Goal: Information Seeking & Learning: Learn about a topic

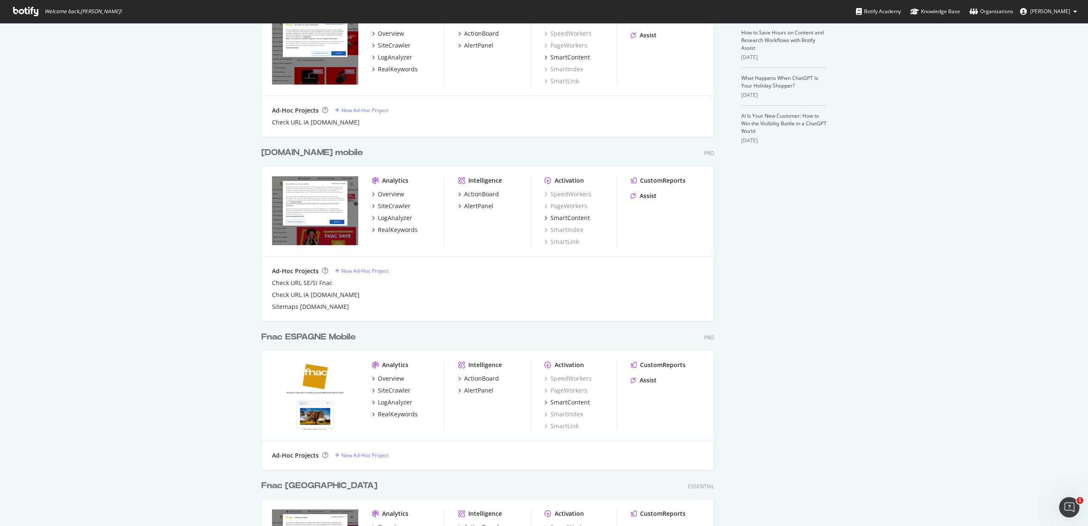
scroll to position [397, 0]
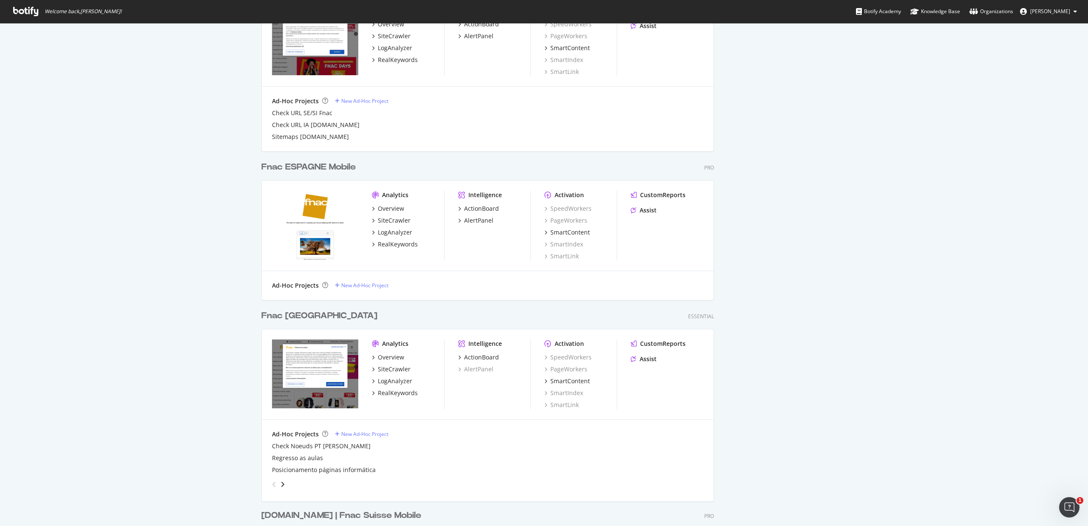
click at [296, 312] on div "Fnac [GEOGRAPHIC_DATA]" at bounding box center [319, 316] width 116 height 12
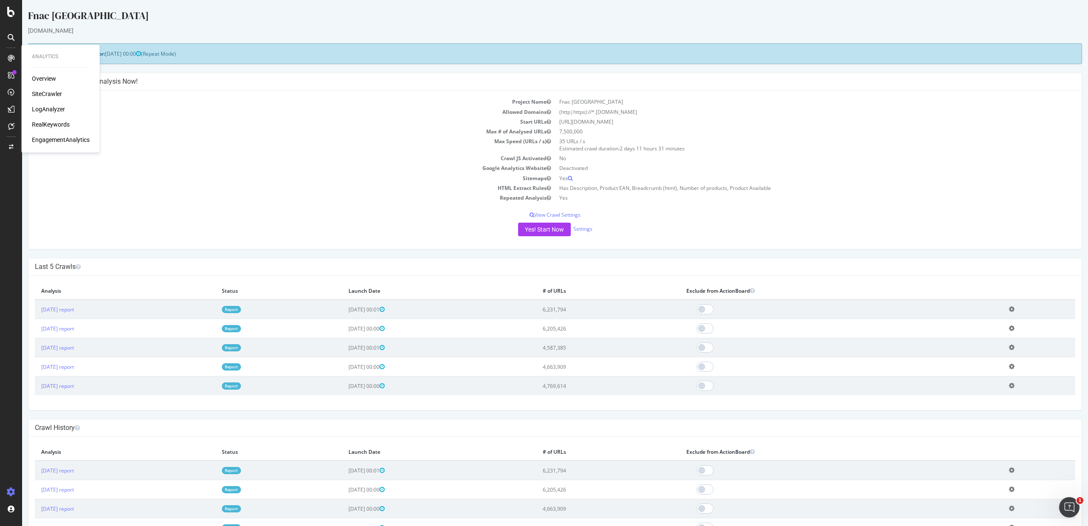
click at [55, 123] on div "RealKeywords" at bounding box center [51, 124] width 38 height 9
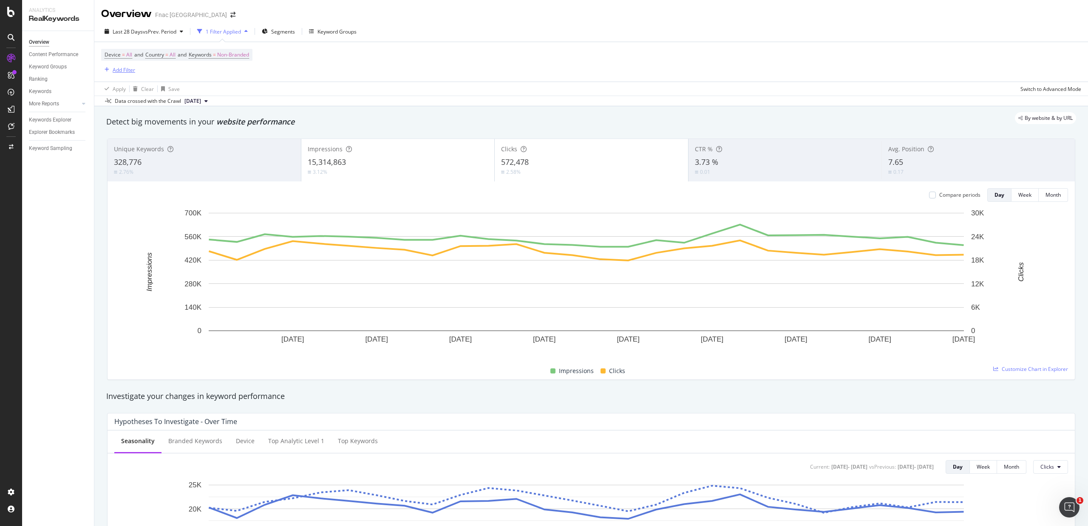
click at [121, 70] on div "Add Filter" at bounding box center [124, 69] width 23 height 7
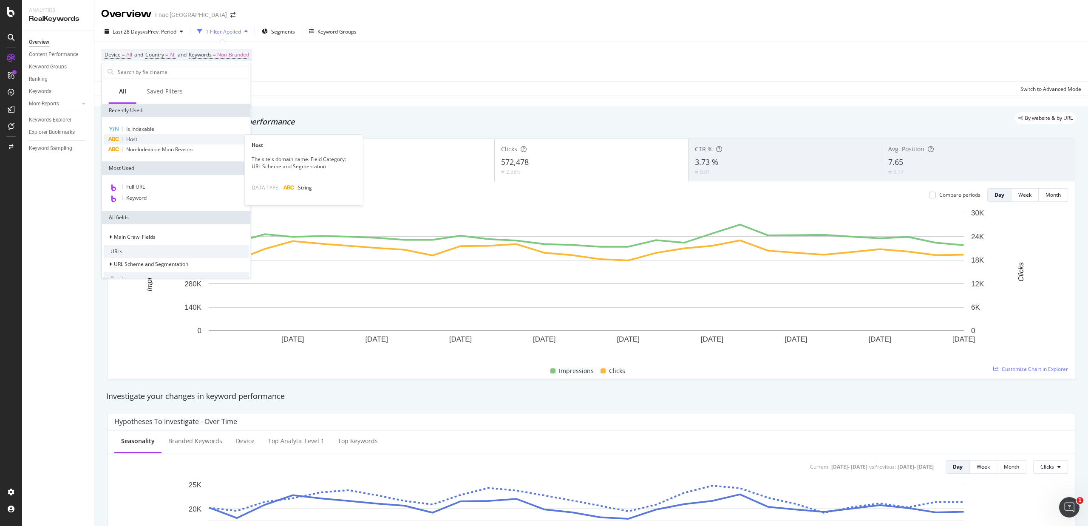
click at [137, 143] on div "Host" at bounding box center [176, 139] width 145 height 10
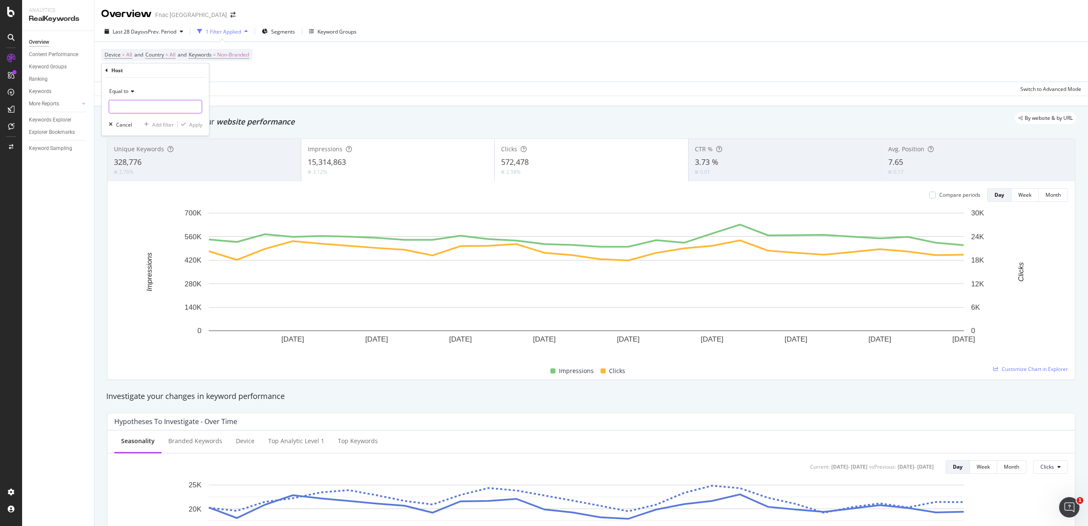
click at [133, 108] on input "text" at bounding box center [155, 107] width 93 height 14
click at [130, 117] on span "[DOMAIN_NAME]" at bounding box center [139, 117] width 57 height 7
type input "[DOMAIN_NAME]"
click at [198, 125] on div "Apply" at bounding box center [195, 124] width 13 height 7
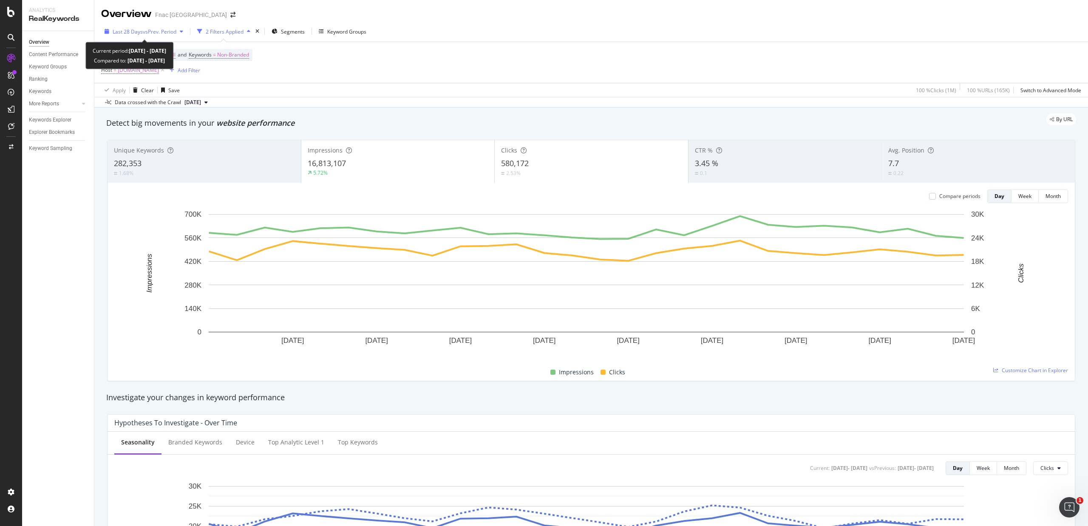
click at [168, 30] on span "vs Prev. Period" at bounding box center [160, 31] width 34 height 7
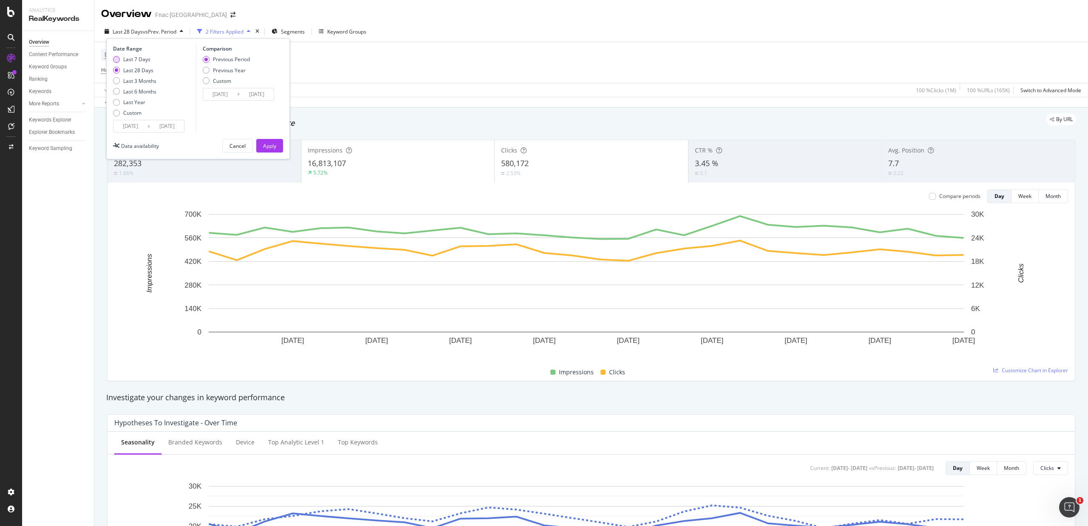
click at [128, 60] on div "Last 7 Days" at bounding box center [136, 59] width 27 height 7
type input "[DATE]"
click at [222, 71] on div "Previous Year" at bounding box center [229, 70] width 33 height 7
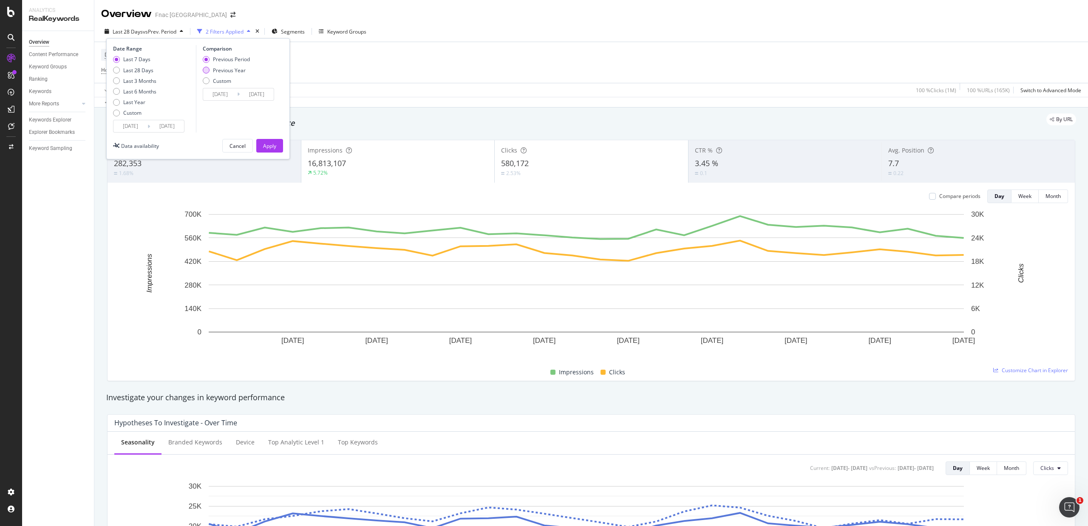
type input "[DATE]"
click at [263, 142] on div "Apply" at bounding box center [269, 145] width 13 height 7
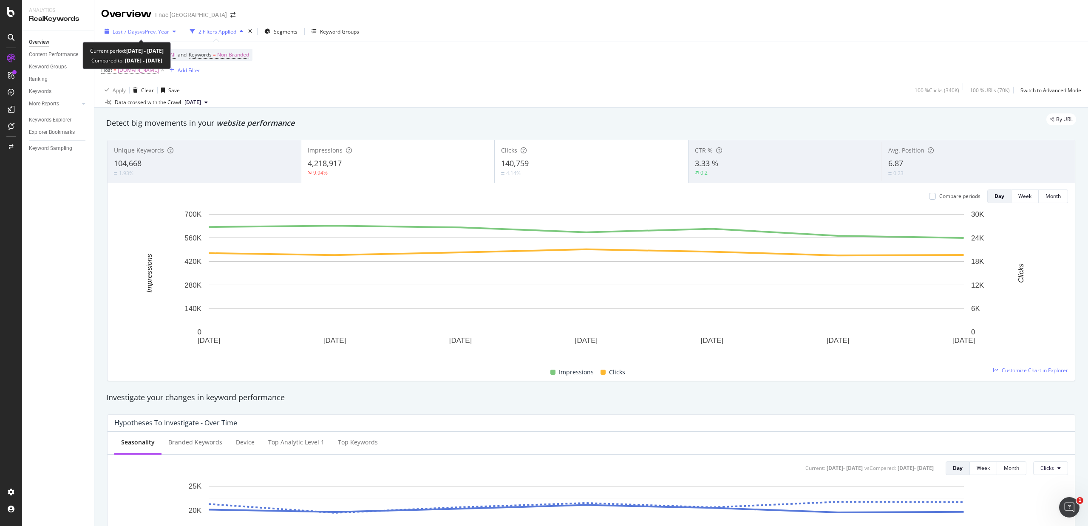
click at [157, 29] on span "vs Prev. Year" at bounding box center [154, 31] width 29 height 7
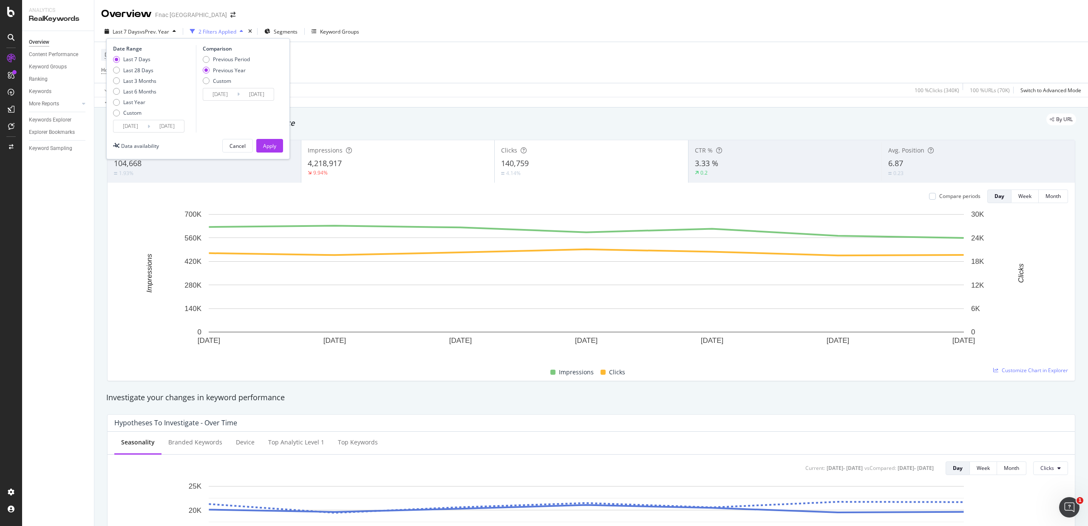
click at [142, 126] on input "[DATE]" at bounding box center [130, 126] width 34 height 12
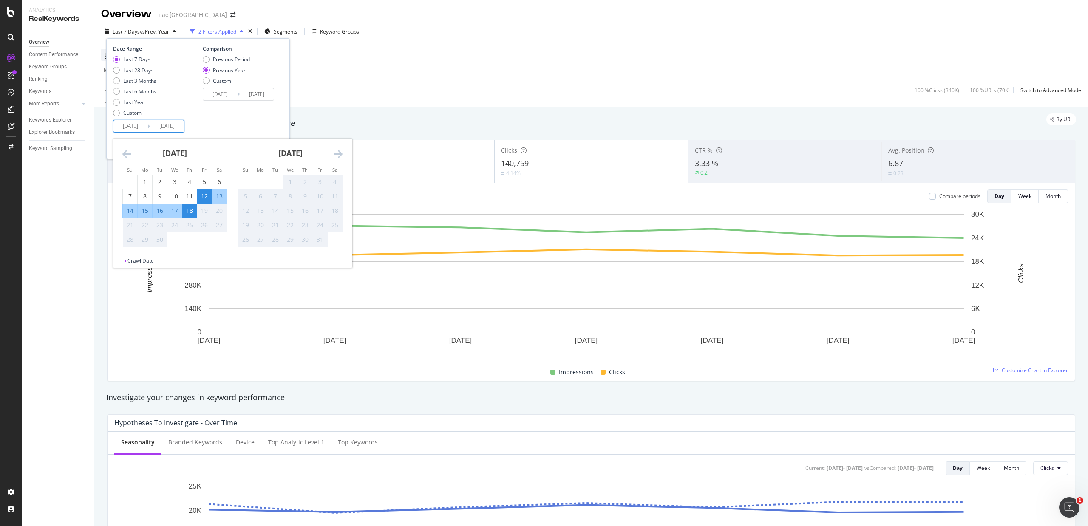
click at [125, 153] on icon "Move backward to switch to the previous month." at bounding box center [126, 154] width 9 height 10
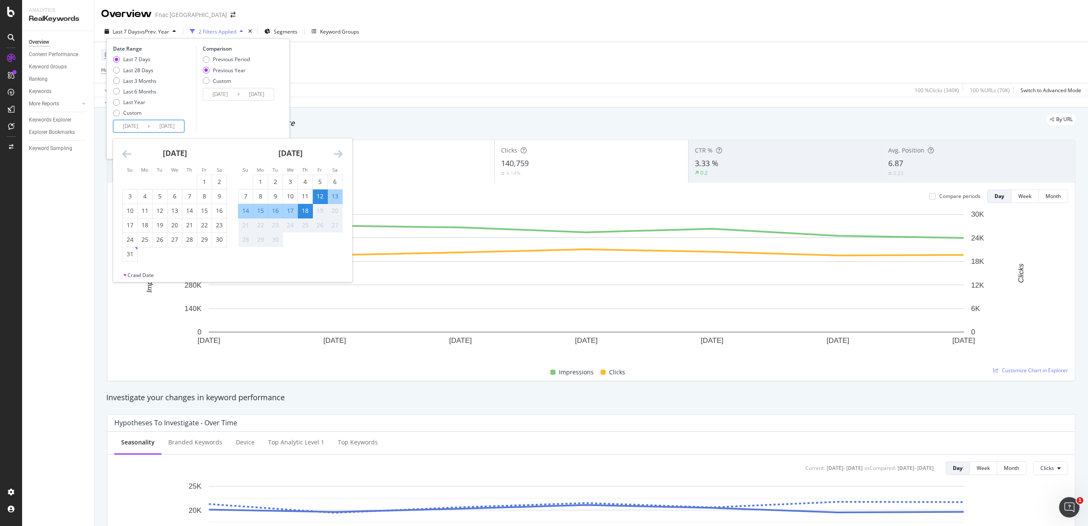
click at [125, 153] on icon "Move backward to switch to the previous month." at bounding box center [126, 154] width 9 height 10
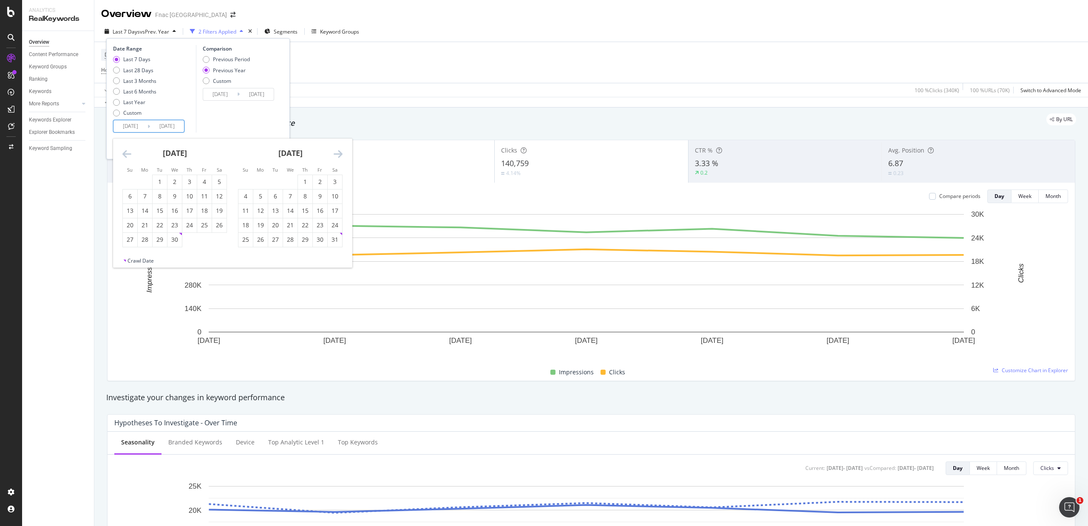
click at [125, 153] on icon "Move backward to switch to the previous month." at bounding box center [126, 154] width 9 height 10
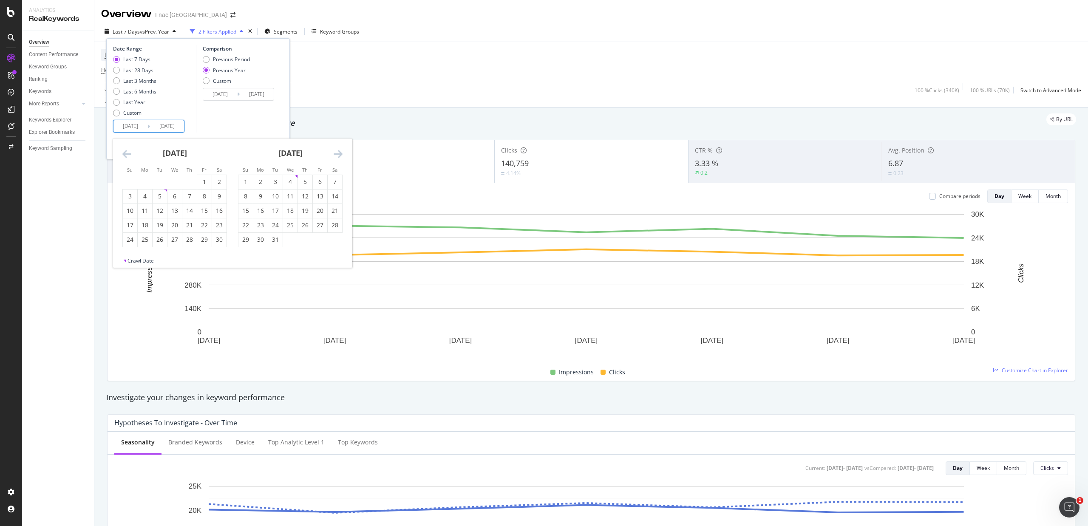
click at [125, 153] on icon "Move backward to switch to the previous month." at bounding box center [126, 154] width 9 height 10
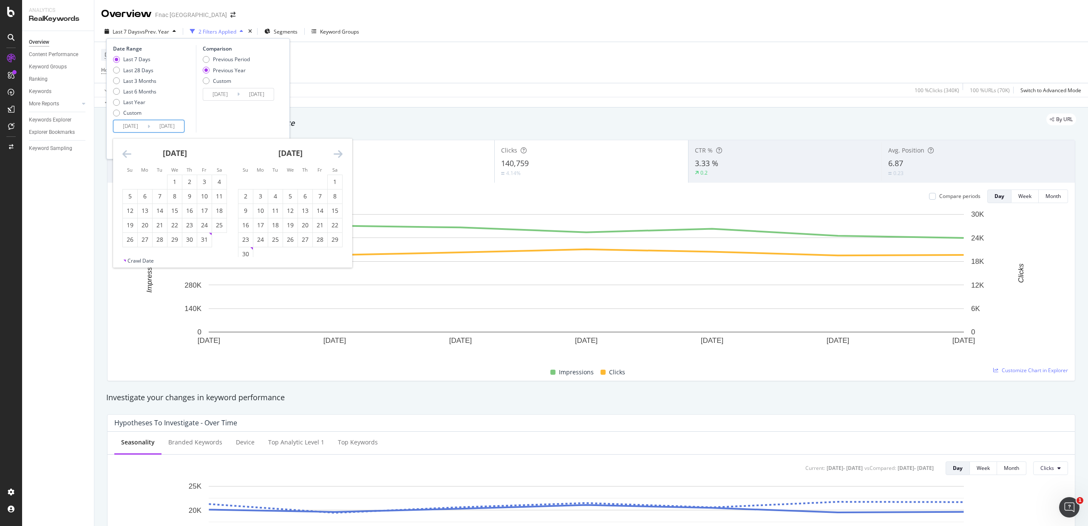
click at [125, 153] on icon "Move backward to switch to the previous month." at bounding box center [126, 154] width 9 height 10
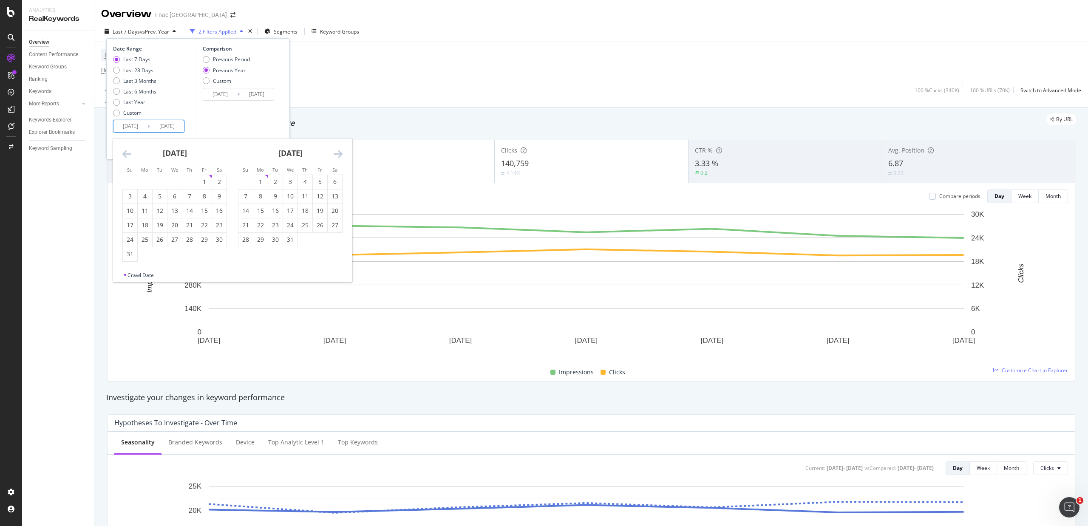
click at [125, 153] on icon "Move backward to switch to the previous month." at bounding box center [126, 154] width 9 height 10
click at [145, 209] on div "11" at bounding box center [145, 211] width 14 height 9
type input "[DATE]"
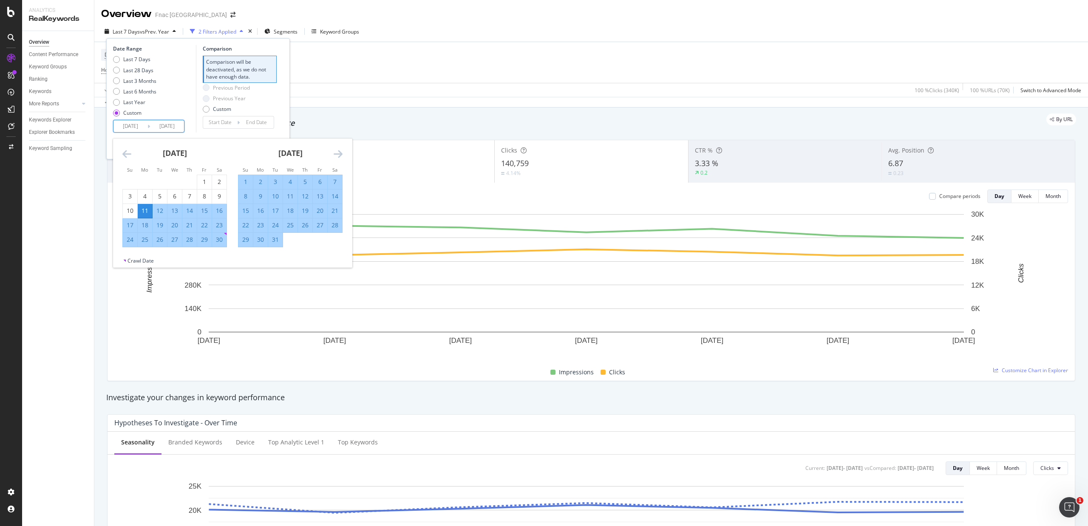
click at [132, 225] on div "17" at bounding box center [130, 225] width 14 height 9
type input "[DATE]"
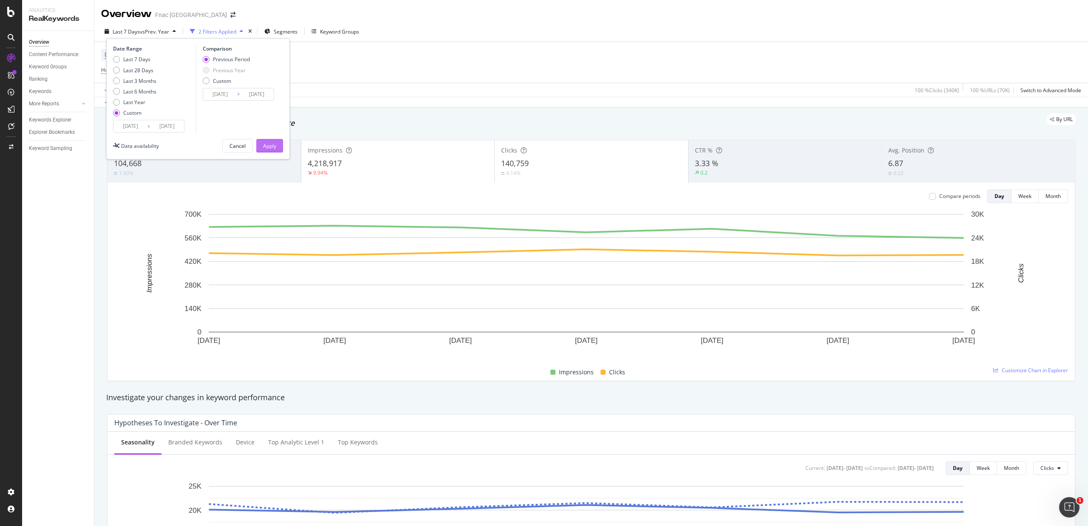
click at [268, 148] on div "Apply" at bounding box center [269, 145] width 13 height 7
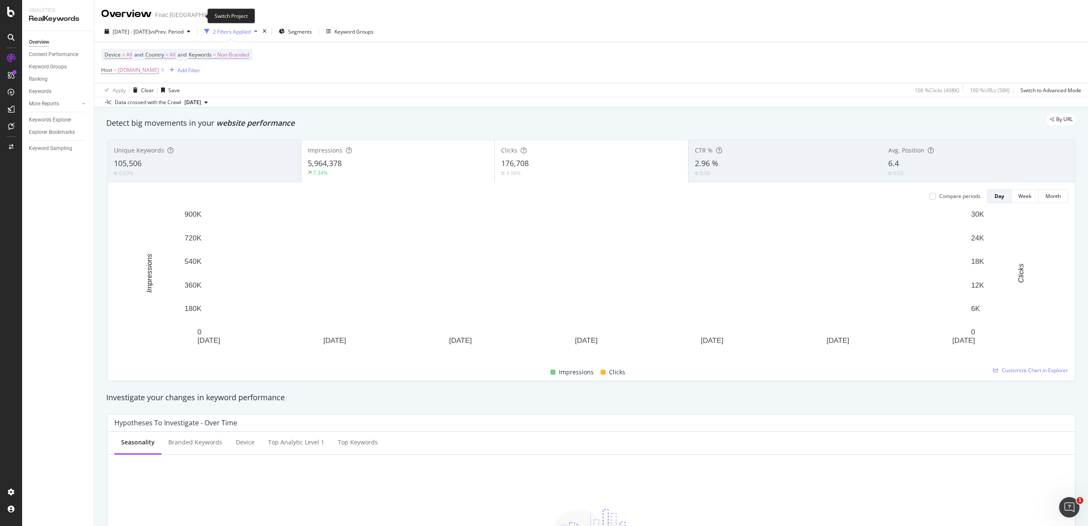
click at [230, 14] on icon "arrow-right-arrow-left" at bounding box center [232, 15] width 5 height 6
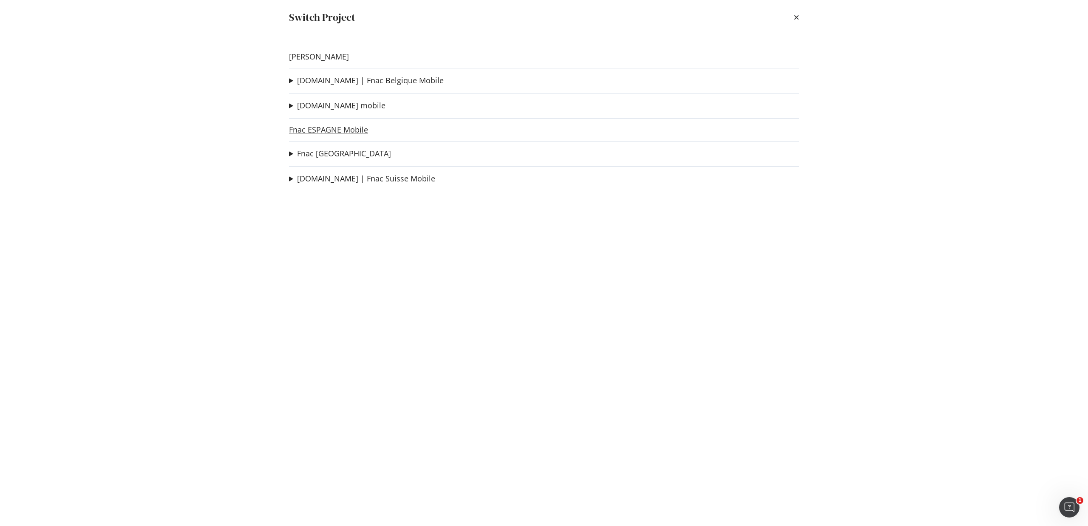
click at [335, 128] on link "Fnac ESPAGNE Mobile" at bounding box center [328, 129] width 79 height 9
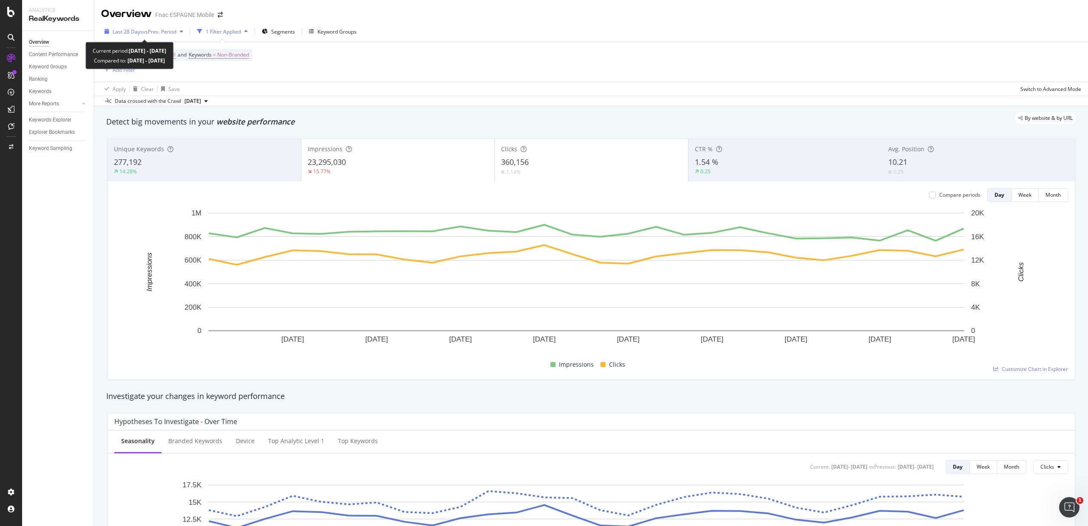
click at [161, 28] on span "vs Prev. Period" at bounding box center [160, 31] width 34 height 7
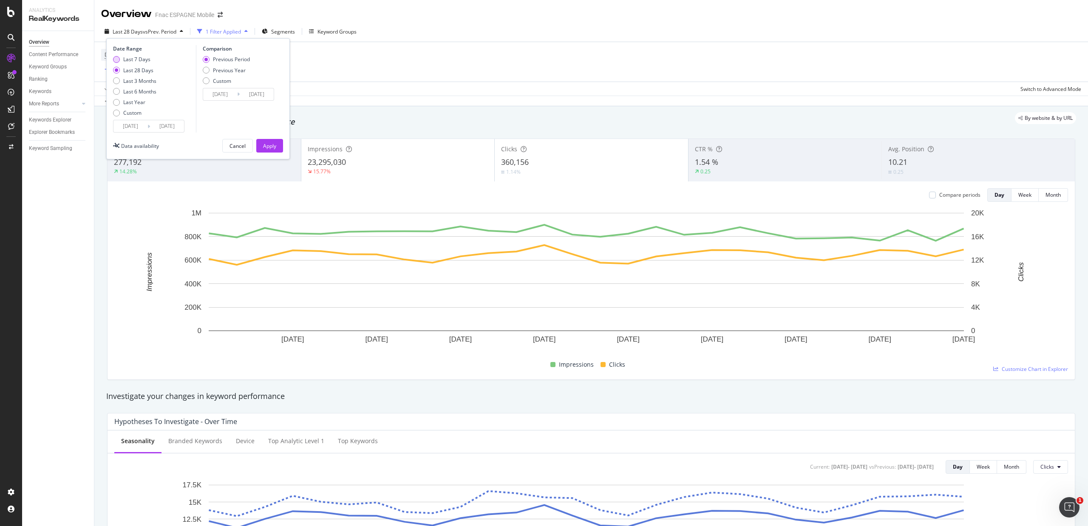
click at [136, 59] on div "Last 7 Days" at bounding box center [136, 59] width 27 height 7
type input "[DATE]"
click at [213, 71] on div "Previous Year" at bounding box center [229, 70] width 33 height 7
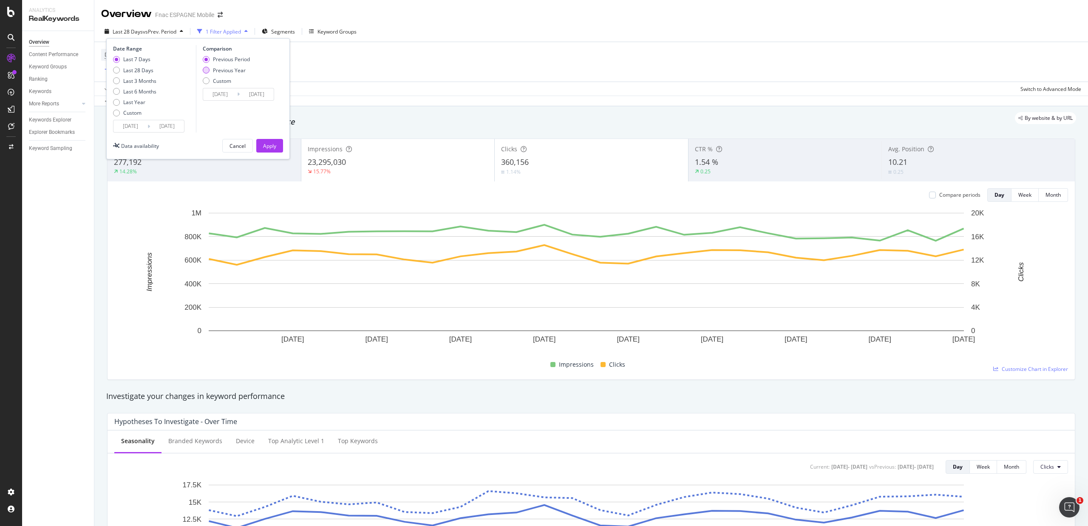
type input "[DATE]"
click at [269, 146] on div "Apply" at bounding box center [269, 145] width 13 height 7
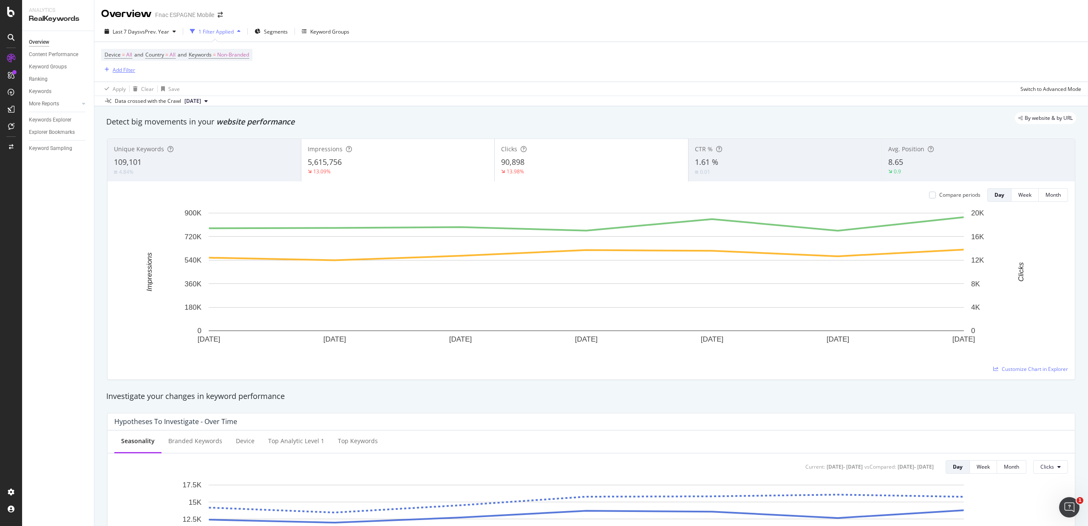
click at [119, 65] on div "Add Filter" at bounding box center [118, 69] width 34 height 9
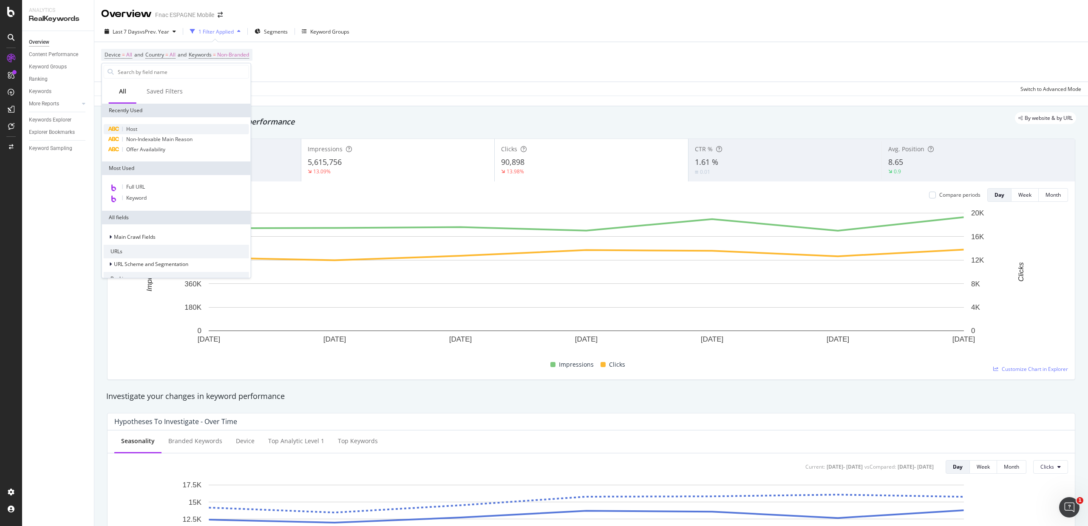
click at [132, 126] on span "Host" at bounding box center [131, 128] width 11 height 7
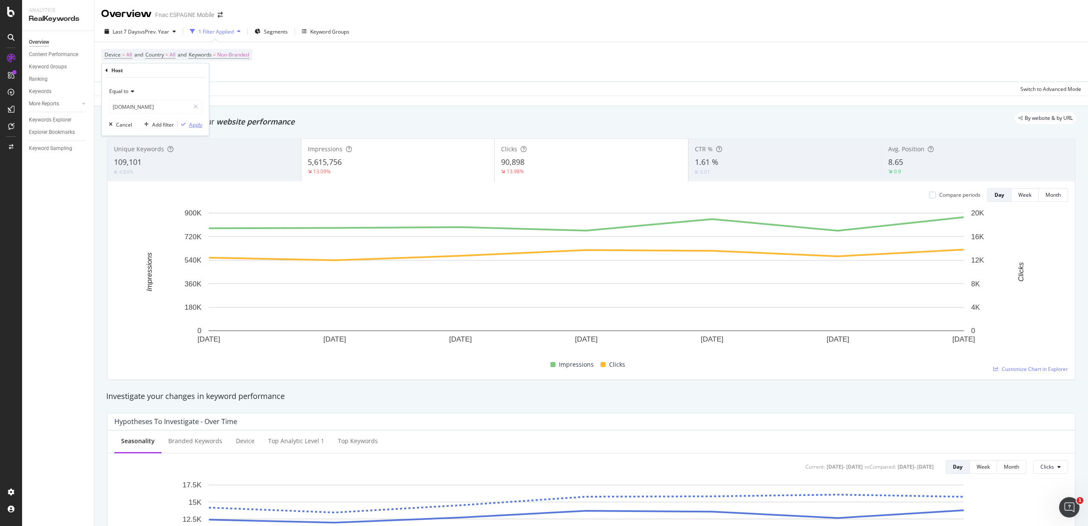
click at [193, 123] on div "Apply" at bounding box center [195, 124] width 13 height 7
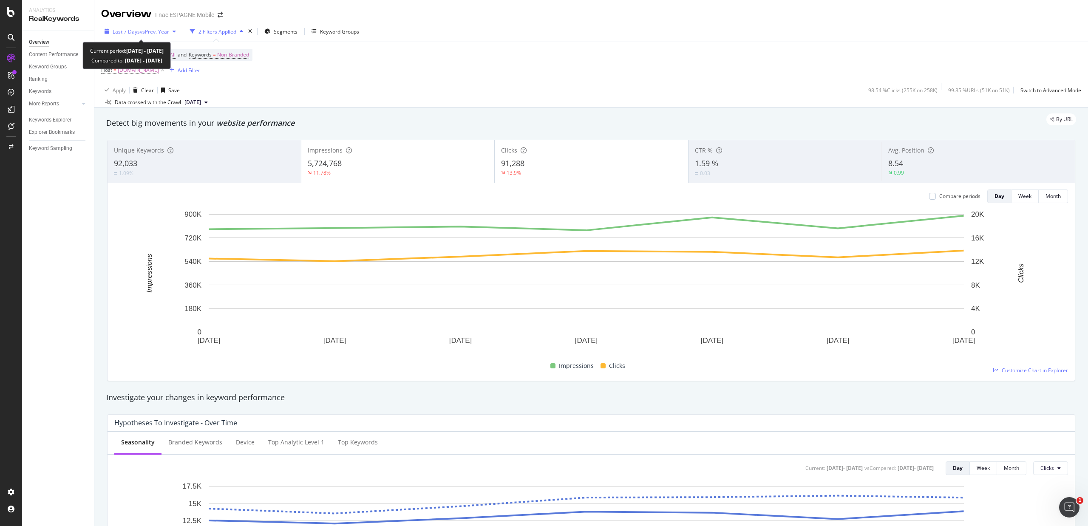
click at [158, 33] on span "vs Prev. Year" at bounding box center [154, 31] width 29 height 7
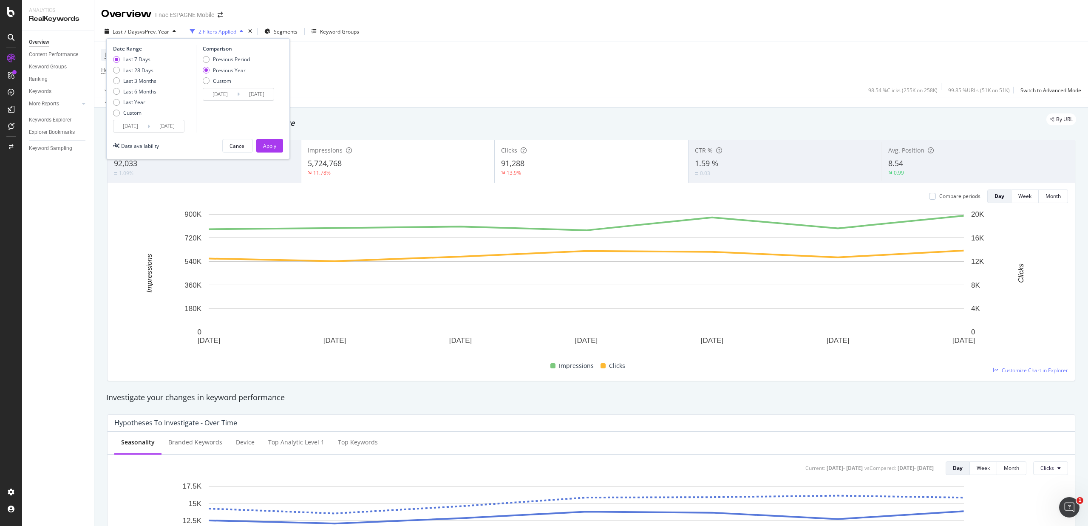
click at [133, 127] on input "[DATE]" at bounding box center [130, 126] width 34 height 12
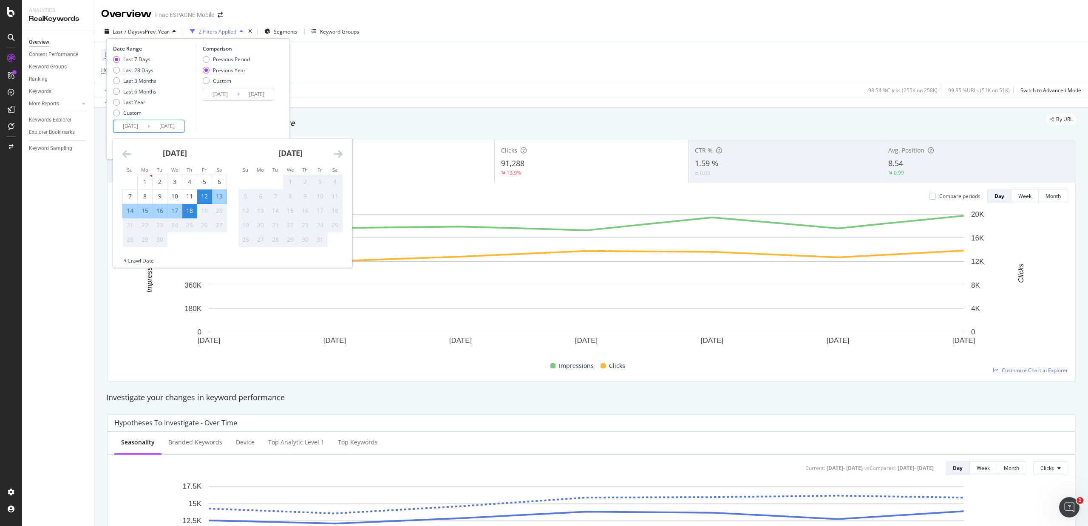
click at [125, 156] on icon "Move backward to switch to the previous month." at bounding box center [126, 154] width 9 height 10
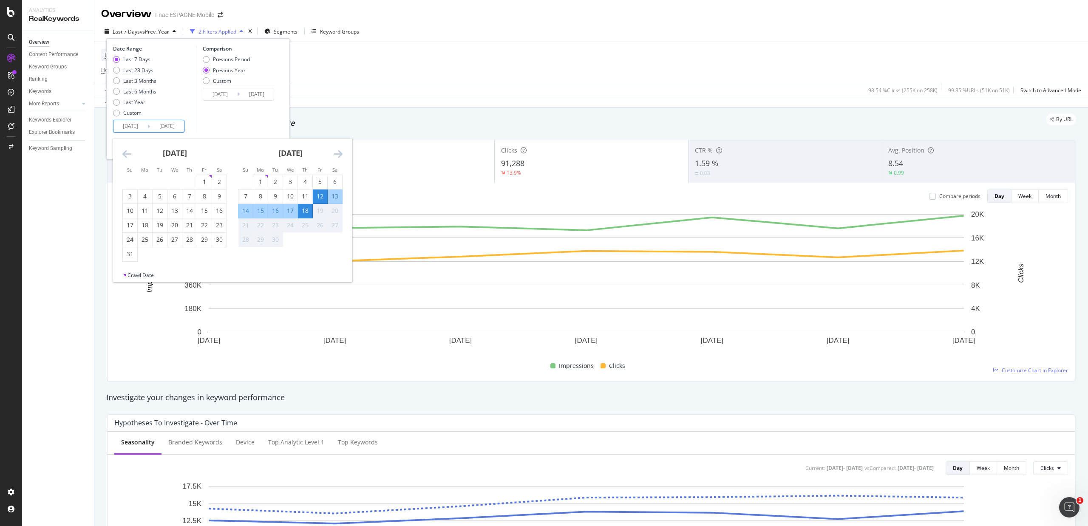
click at [125, 156] on icon "Move backward to switch to the previous month." at bounding box center [126, 154] width 9 height 10
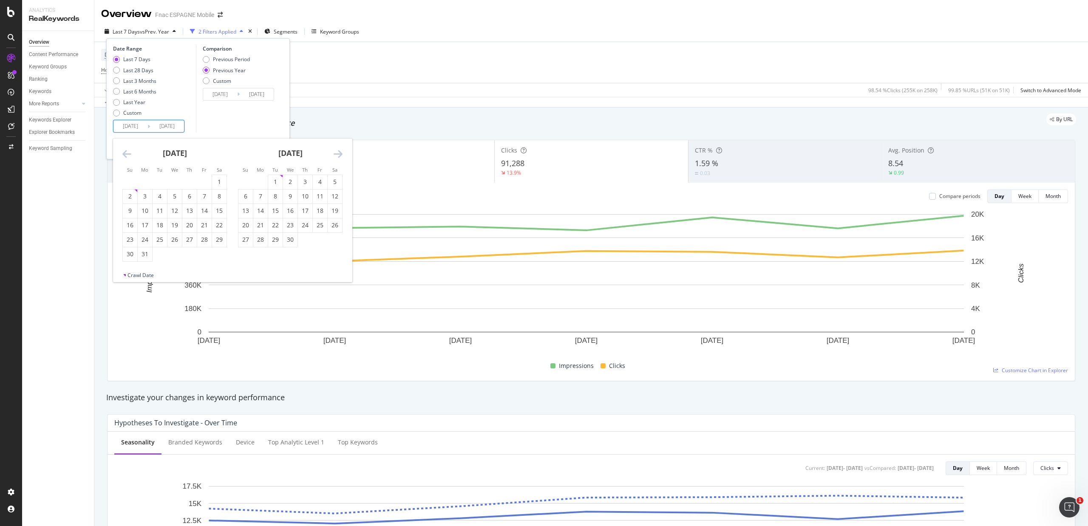
click at [125, 156] on icon "Move backward to switch to the previous month." at bounding box center [126, 154] width 9 height 10
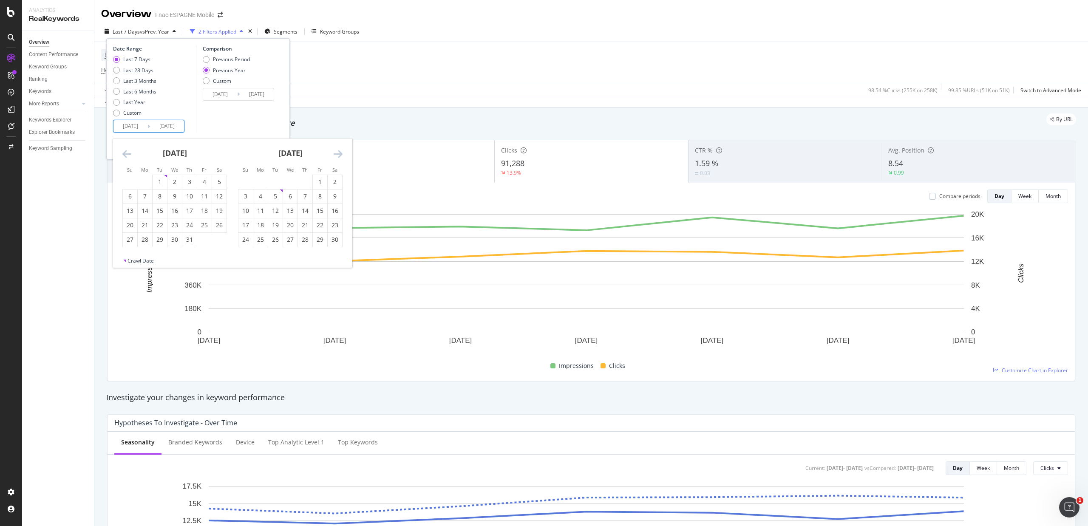
click at [125, 156] on icon "Move backward to switch to the previous month." at bounding box center [126, 154] width 9 height 10
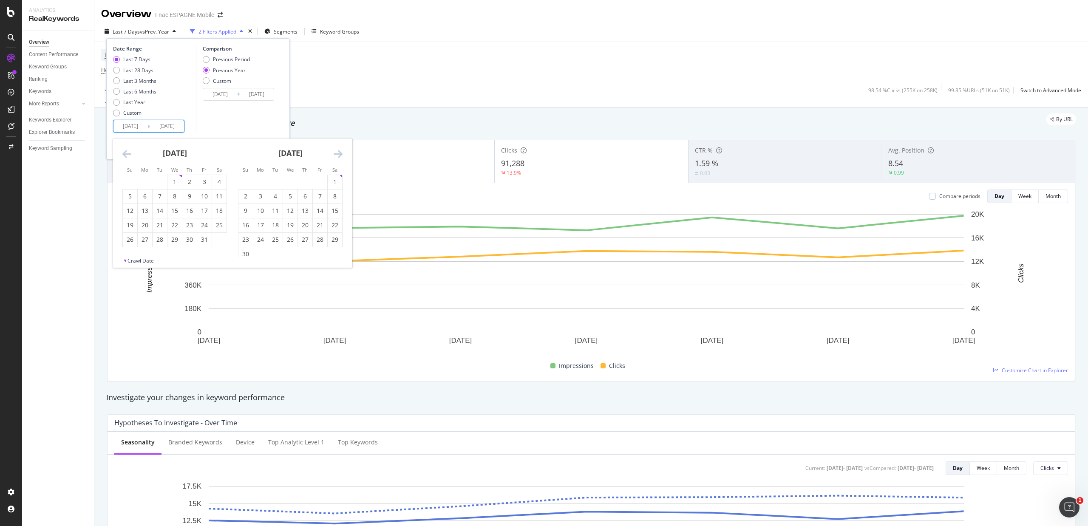
click at [125, 156] on icon "Move backward to switch to the previous month." at bounding box center [126, 154] width 9 height 10
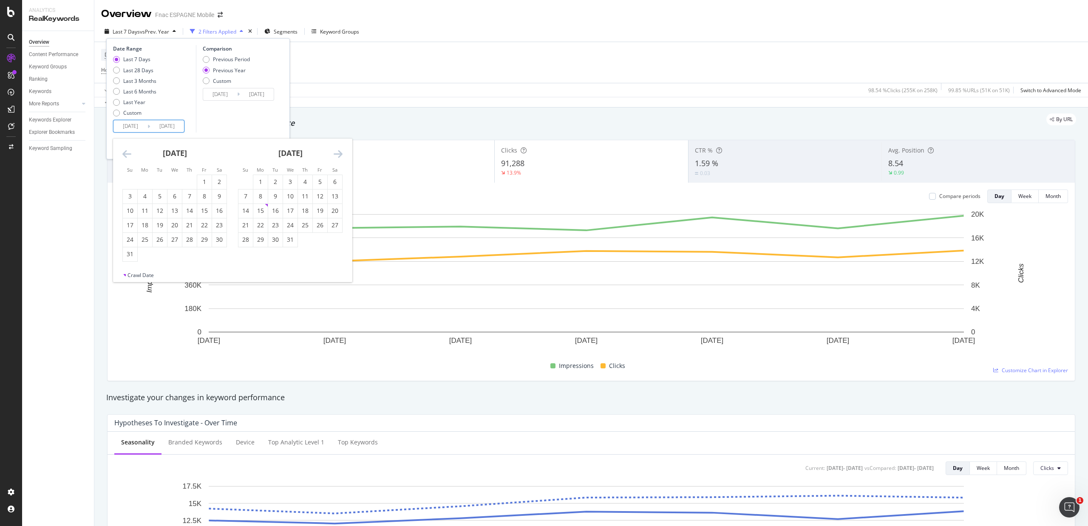
click at [125, 156] on icon "Move backward to switch to the previous month." at bounding box center [126, 154] width 9 height 10
click at [146, 210] on div "11" at bounding box center [145, 211] width 14 height 9
type input "[DATE]"
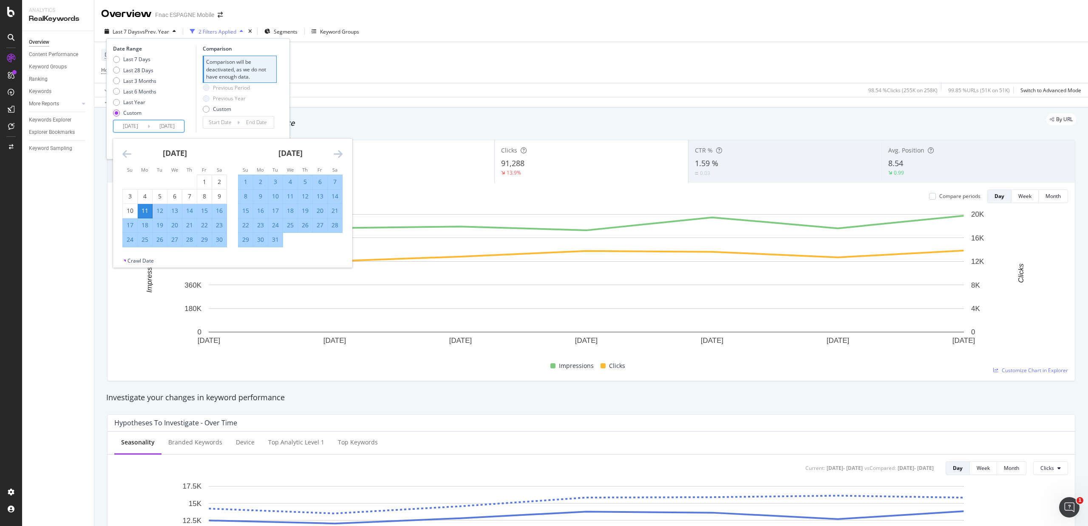
click at [129, 224] on div "17" at bounding box center [130, 225] width 14 height 9
type input "[DATE]"
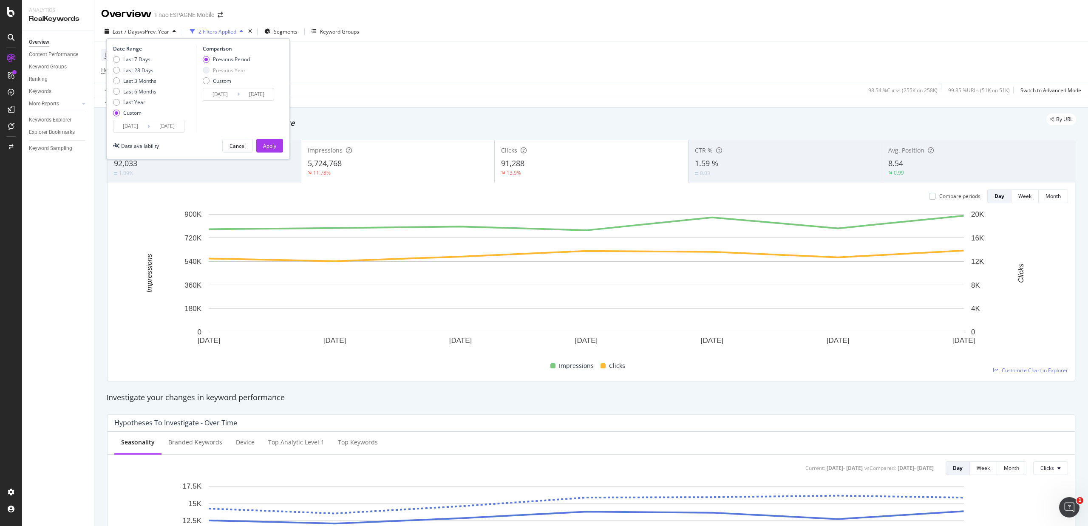
click at [284, 143] on div "Date Range Last 7 Days Last 28 Days Last 3 Months Last 6 Months Last Year Custo…" at bounding box center [198, 98] width 184 height 121
click at [278, 145] on button "Apply" at bounding box center [269, 146] width 27 height 14
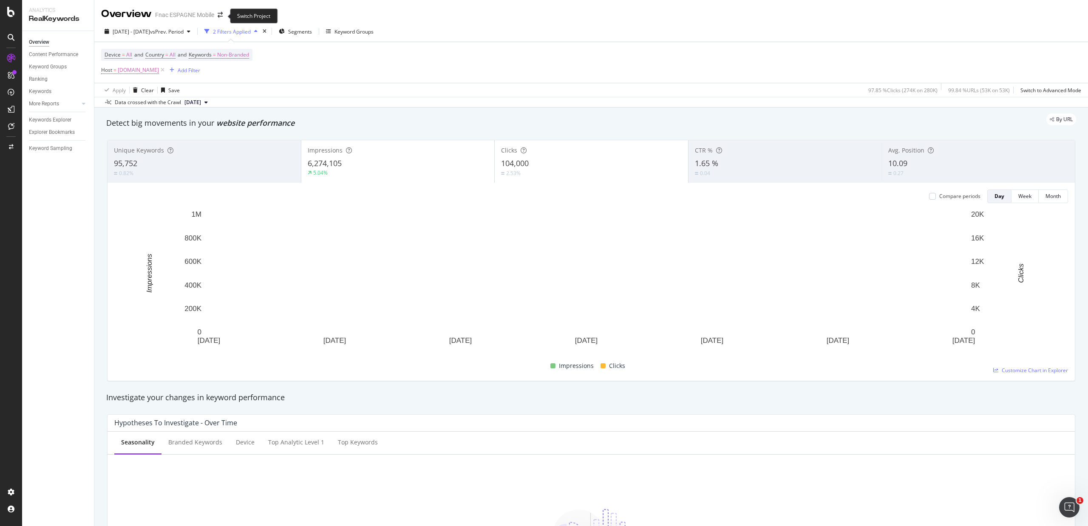
click at [216, 14] on span at bounding box center [220, 15] width 12 height 6
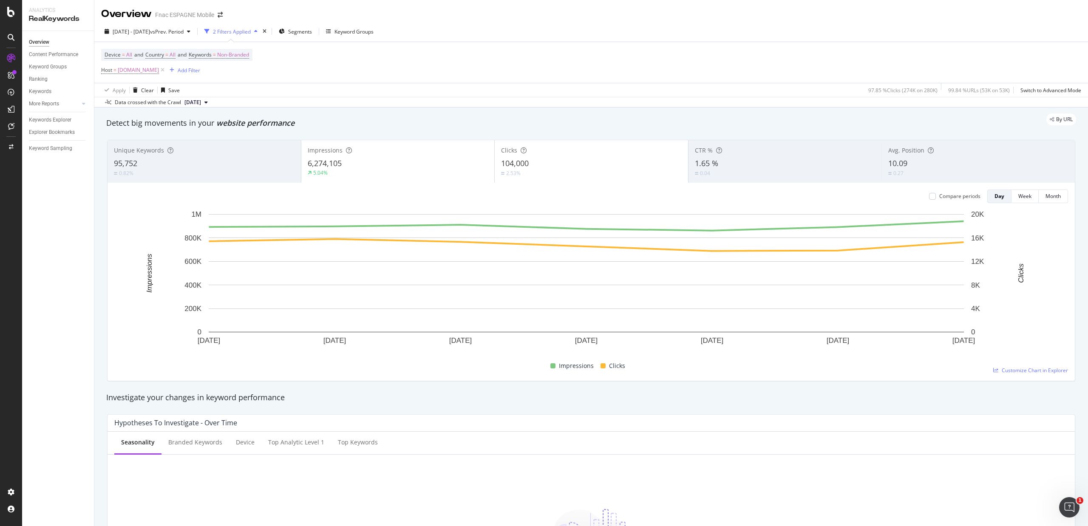
click at [223, 11] on div "Overview Fnac [GEOGRAPHIC_DATA] Mobile" at bounding box center [166, 14] width 130 height 14
click at [218, 19] on div "Overview Fnac [GEOGRAPHIC_DATA] Mobile" at bounding box center [166, 14] width 130 height 14
click at [219, 18] on icon "arrow-right-arrow-left" at bounding box center [220, 15] width 5 height 6
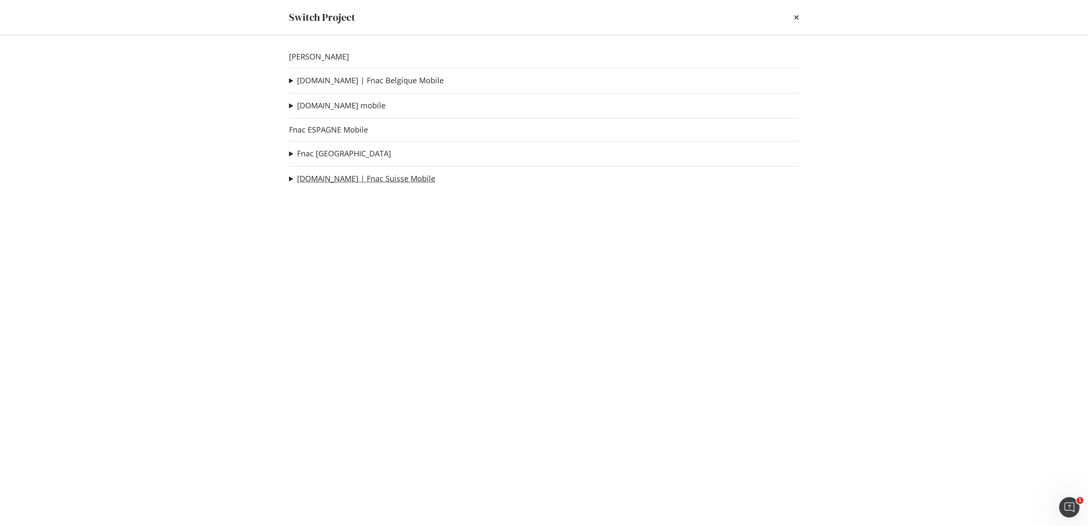
click at [320, 181] on link "[DOMAIN_NAME] | Fnac Suisse Mobile" at bounding box center [366, 178] width 138 height 9
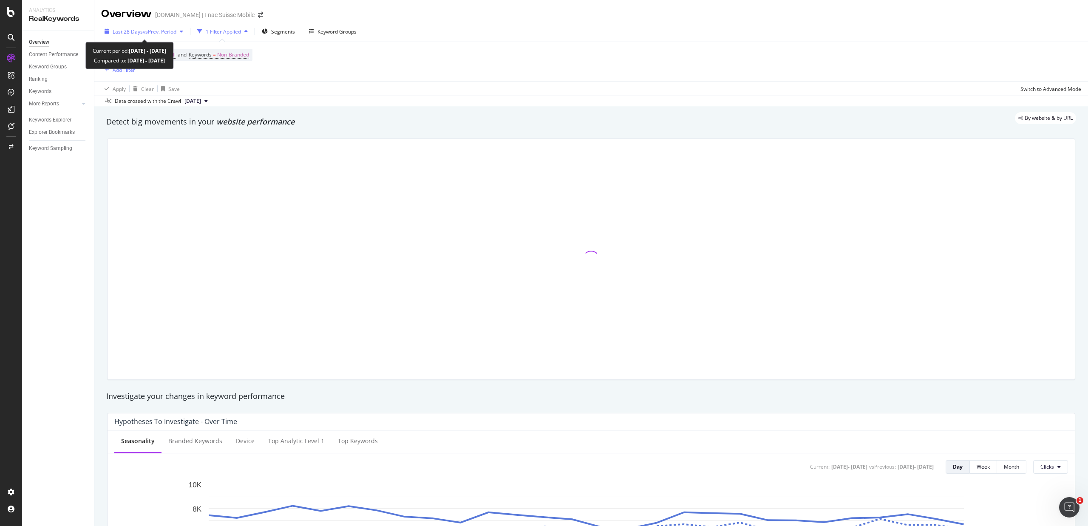
click at [148, 30] on span "vs Prev. Period" at bounding box center [160, 31] width 34 height 7
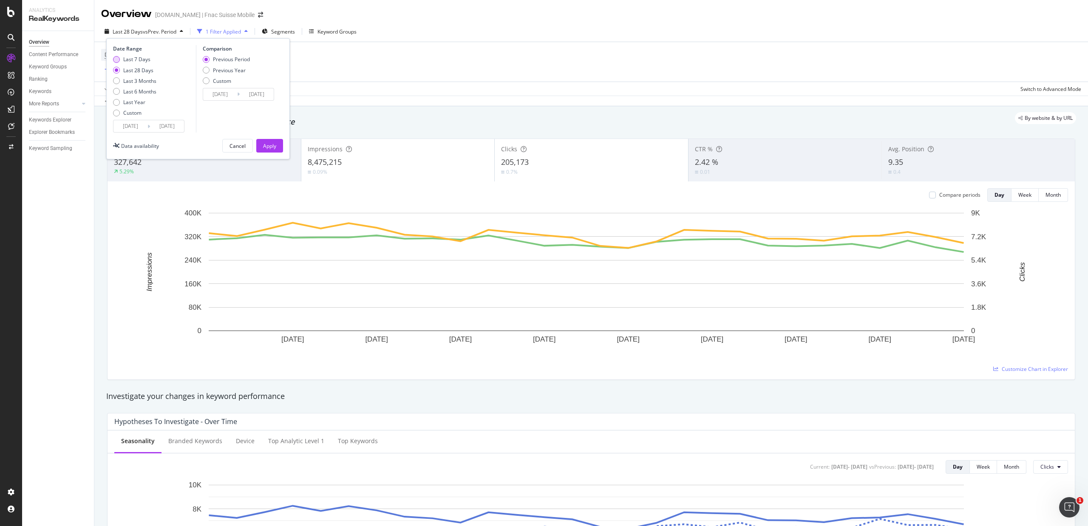
click at [130, 60] on div "Last 7 Days" at bounding box center [136, 59] width 27 height 7
type input "[DATE]"
click at [236, 72] on div "Previous Year" at bounding box center [229, 70] width 33 height 7
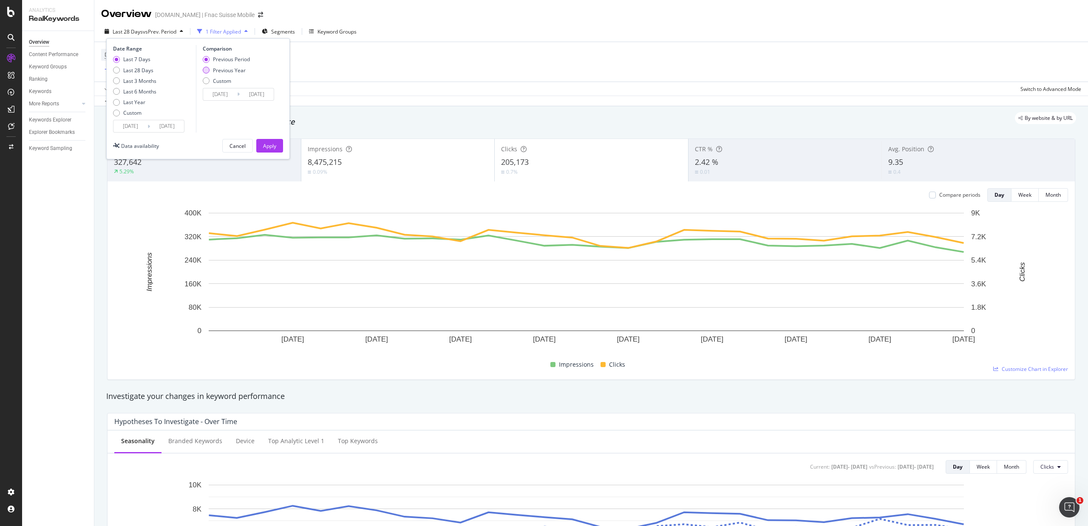
type input "[DATE]"
click at [269, 142] on div "Apply" at bounding box center [269, 145] width 13 height 7
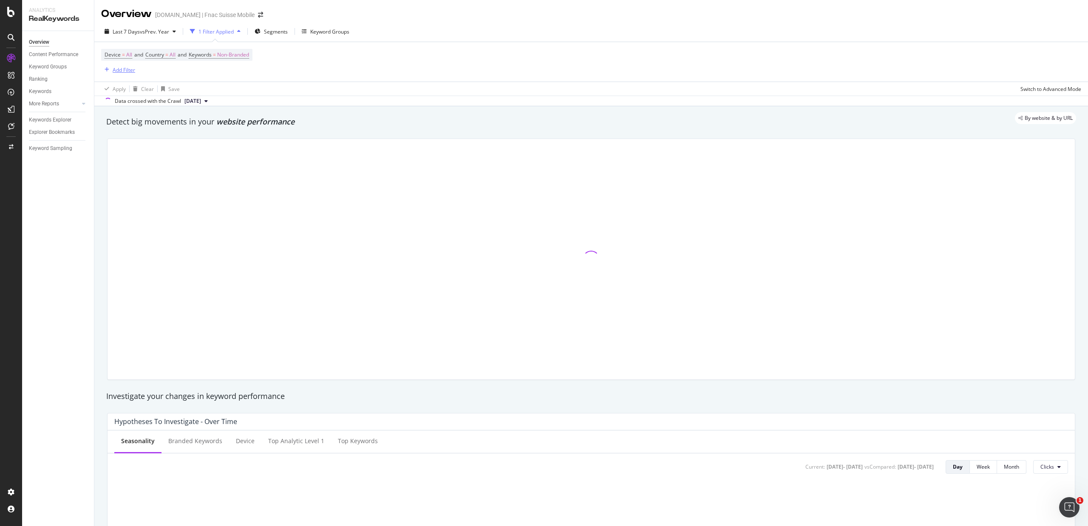
click at [123, 72] on div "Add Filter" at bounding box center [124, 69] width 23 height 7
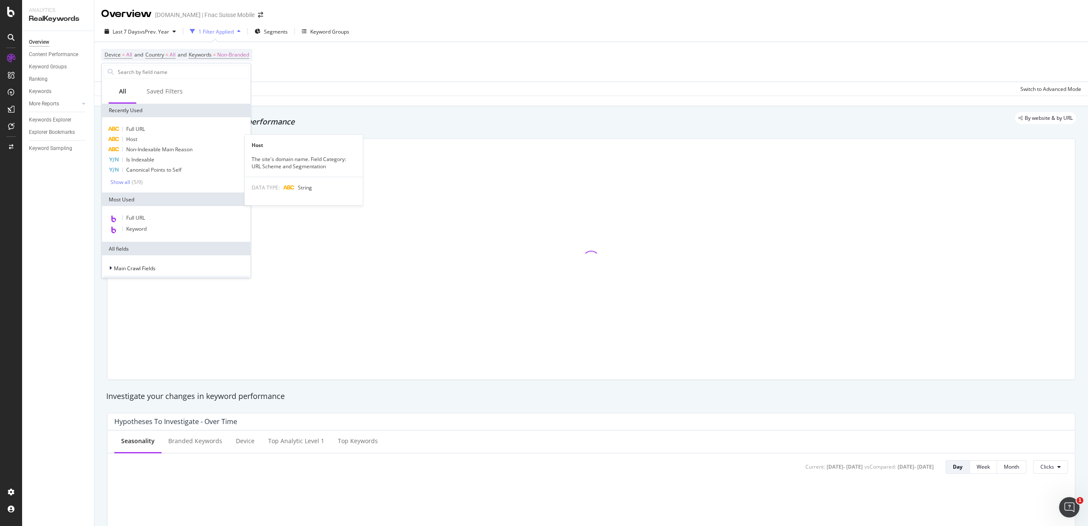
click at [129, 136] on span "Host" at bounding box center [131, 139] width 11 height 7
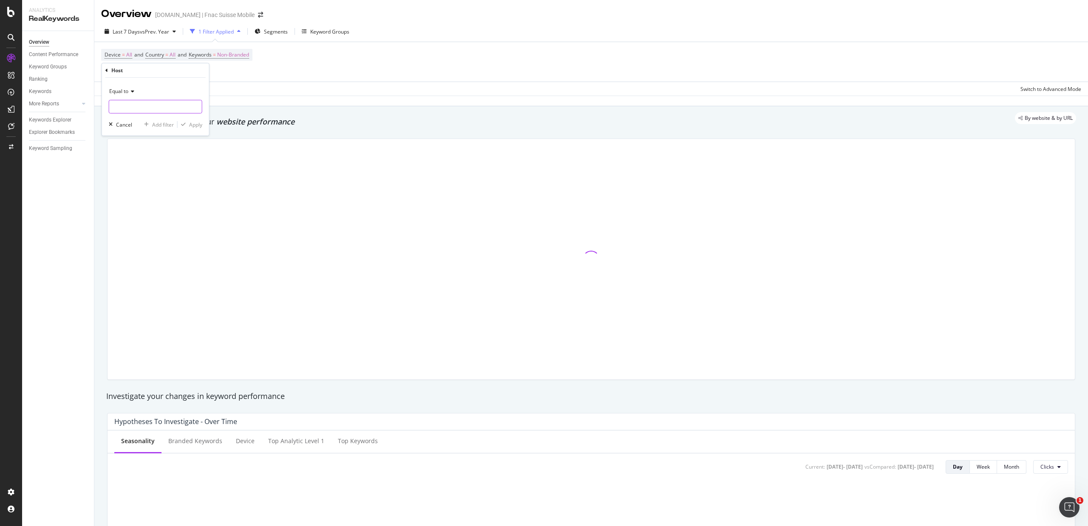
click at [139, 105] on input "text" at bounding box center [155, 107] width 93 height 14
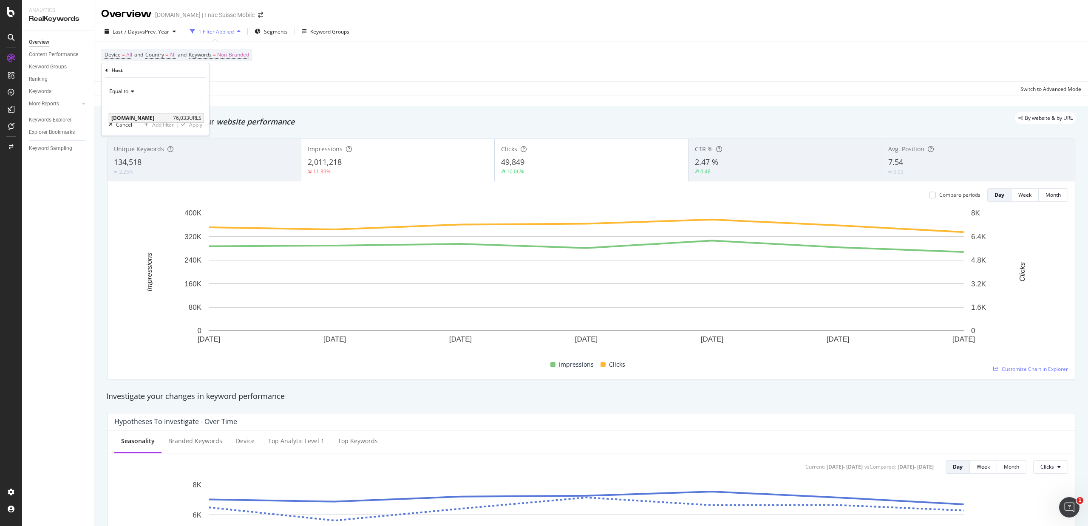
click at [139, 118] on span "[DOMAIN_NAME]" at bounding box center [141, 117] width 60 height 7
type input "[DOMAIN_NAME]"
click at [289, 69] on div "Device = All and Country = All and Keywords = Non-Branded Add Filter" at bounding box center [591, 62] width 980 height 40
click at [138, 70] on div "missing value" at bounding box center [141, 69] width 32 height 7
click at [136, 103] on input "text" at bounding box center [155, 107] width 93 height 14
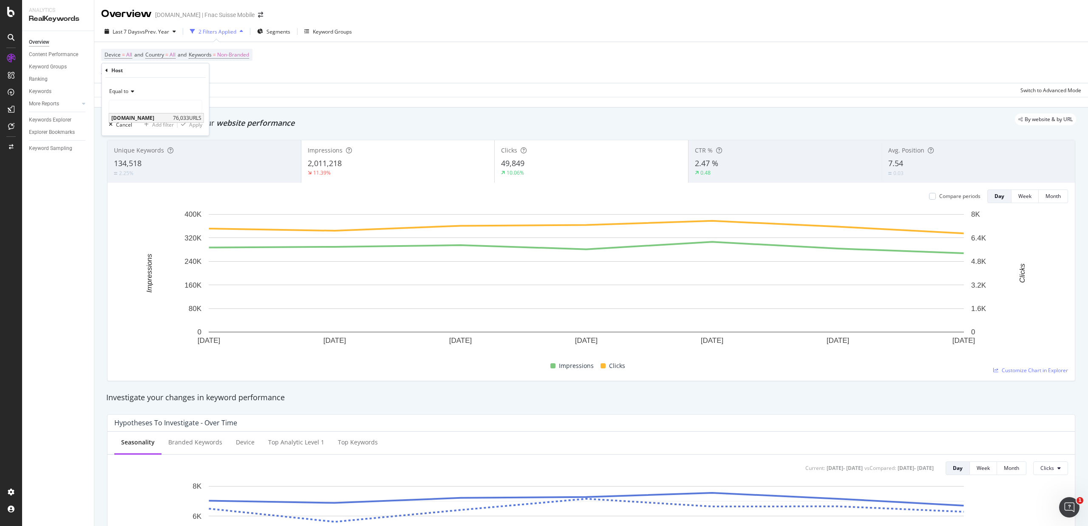
click at [133, 116] on span "[DOMAIN_NAME]" at bounding box center [141, 117] width 60 height 7
type input "[DOMAIN_NAME]"
click at [196, 122] on div "Apply" at bounding box center [195, 124] width 13 height 7
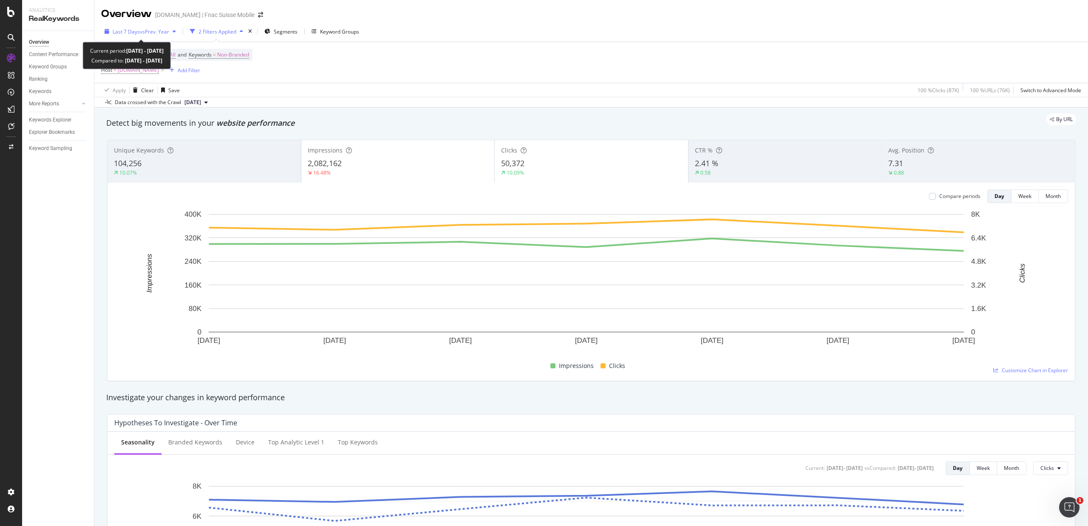
click at [159, 35] on div "Last 7 Days vs Prev. Year" at bounding box center [141, 31] width 57 height 7
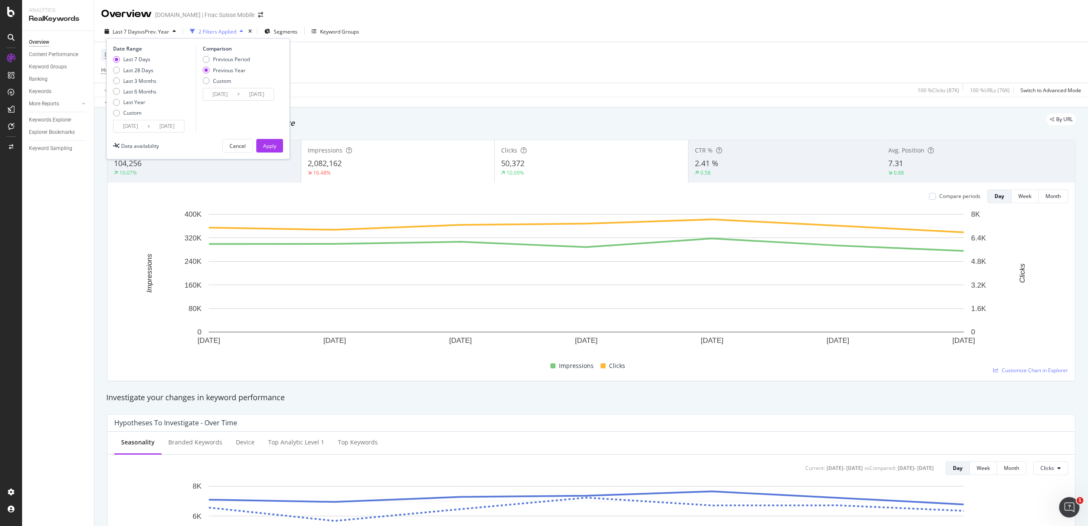
click at [126, 128] on input "[DATE]" at bounding box center [130, 126] width 34 height 12
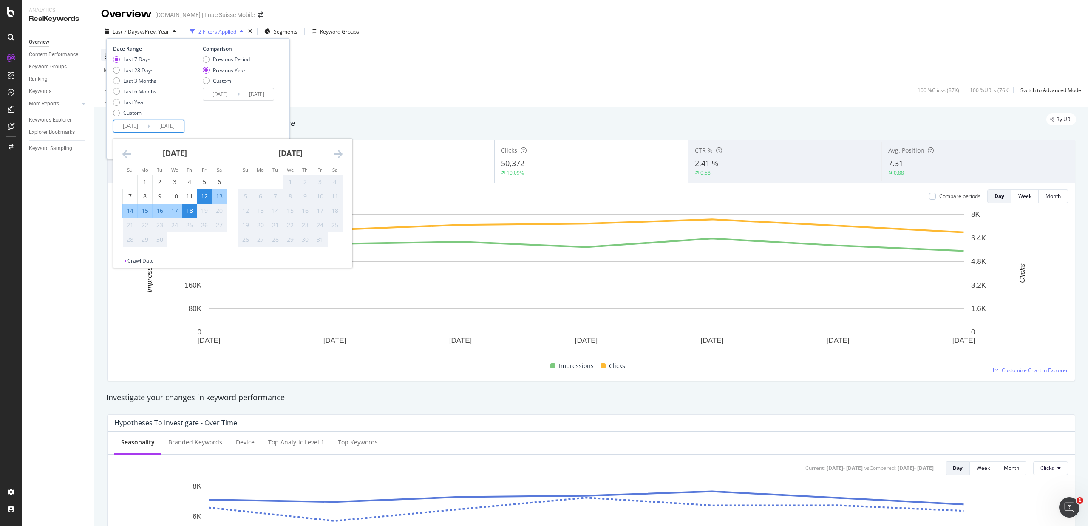
click at [125, 157] on icon "Move backward to switch to the previous month." at bounding box center [126, 154] width 9 height 10
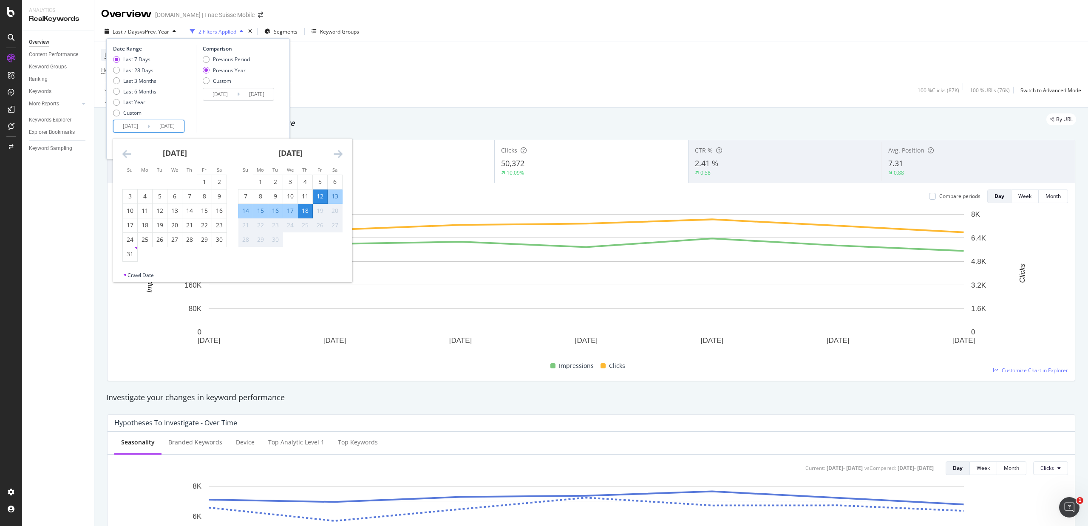
click at [125, 157] on icon "Move backward to switch to the previous month." at bounding box center [126, 154] width 9 height 10
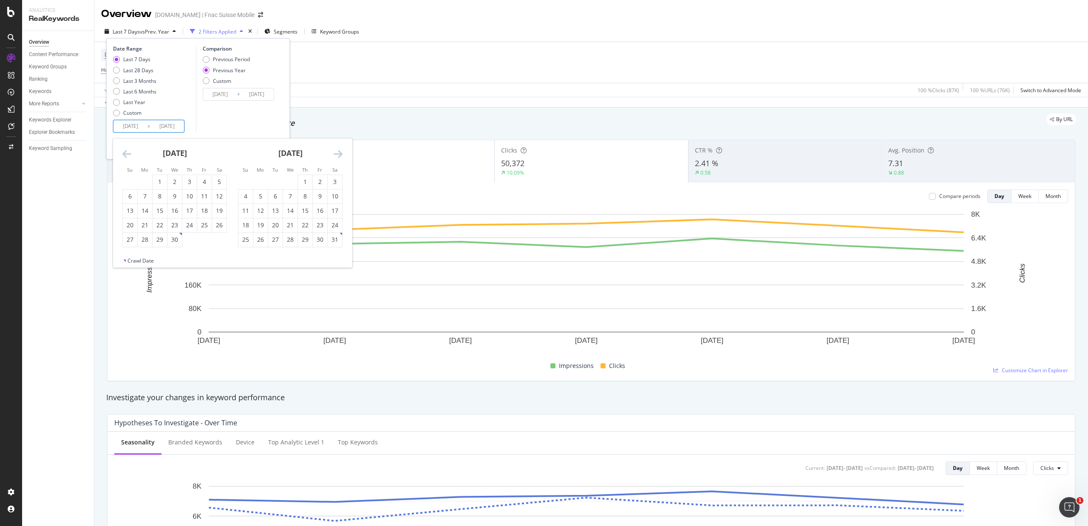
click at [125, 157] on icon "Move backward to switch to the previous month." at bounding box center [126, 154] width 9 height 10
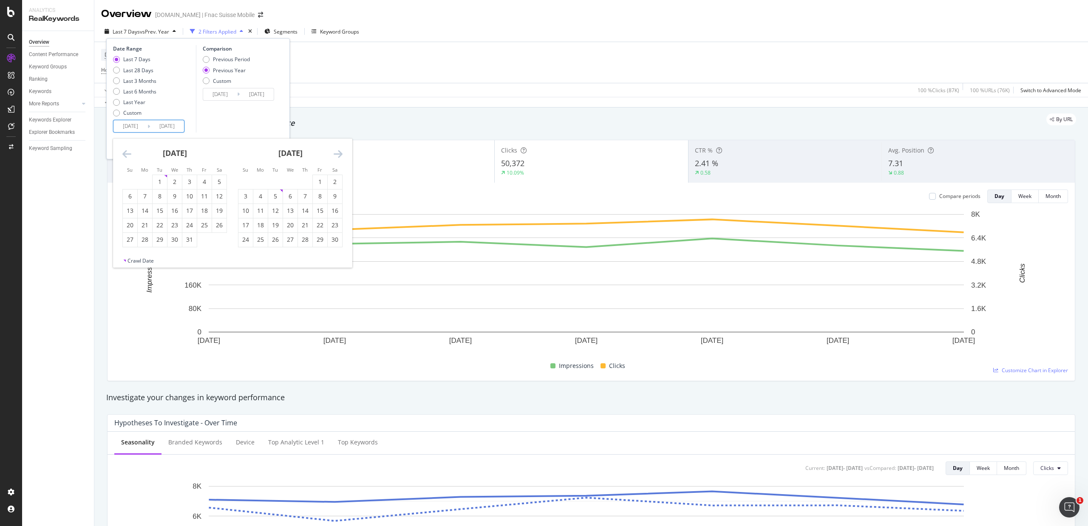
click at [125, 157] on icon "Move backward to switch to the previous month." at bounding box center [126, 154] width 9 height 10
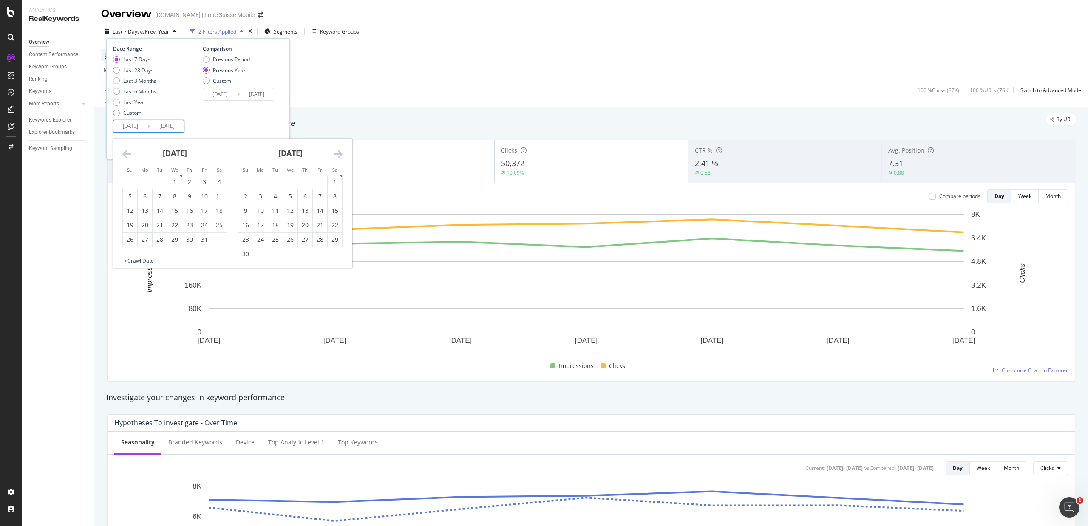
click at [125, 157] on icon "Move backward to switch to the previous month." at bounding box center [126, 154] width 9 height 10
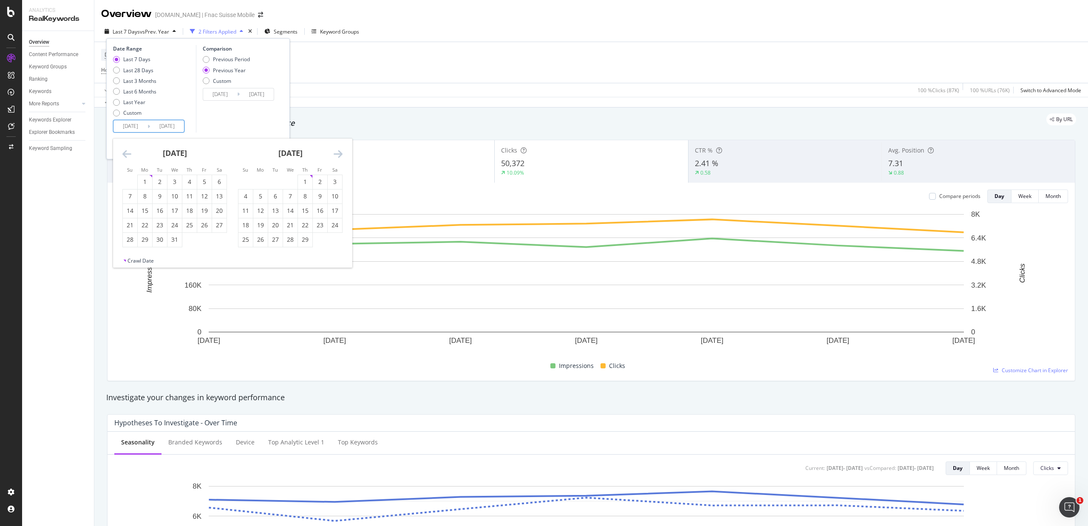
click at [125, 157] on icon "Move backward to switch to the previous month." at bounding box center [126, 154] width 9 height 10
click at [142, 206] on div "11" at bounding box center [145, 211] width 14 height 14
type input "[DATE]"
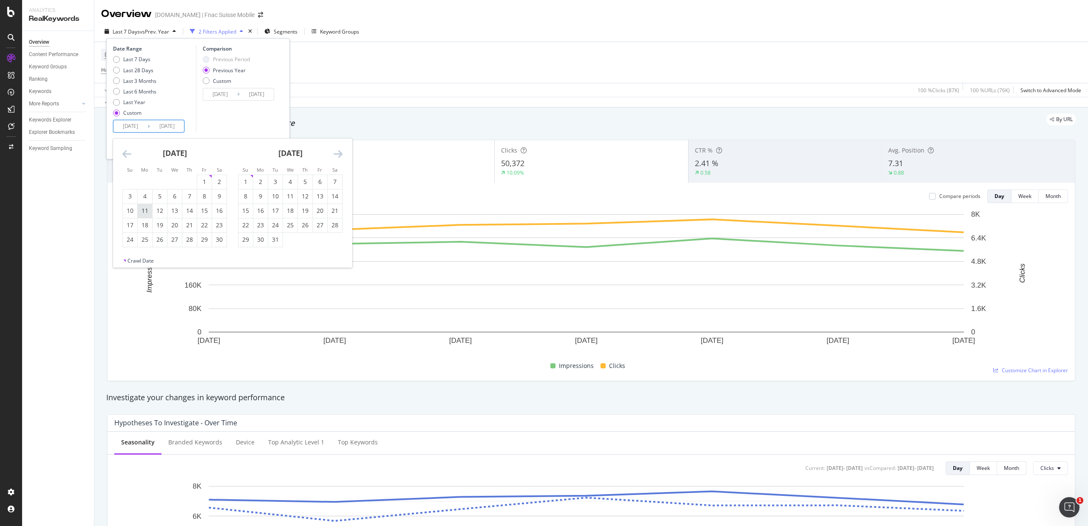
type input "[DATE]"
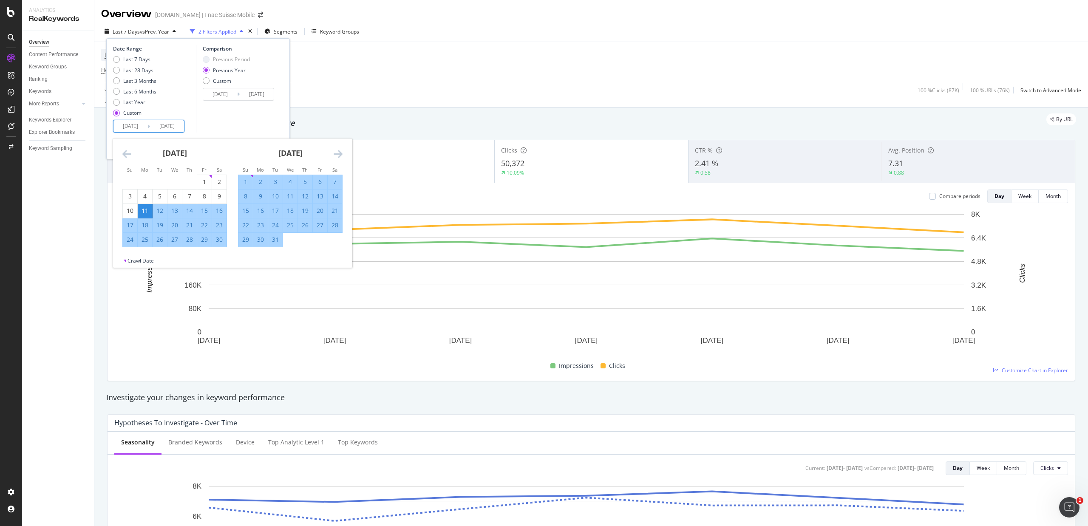
click at [127, 223] on div "17" at bounding box center [130, 225] width 14 height 9
type input "[DATE]"
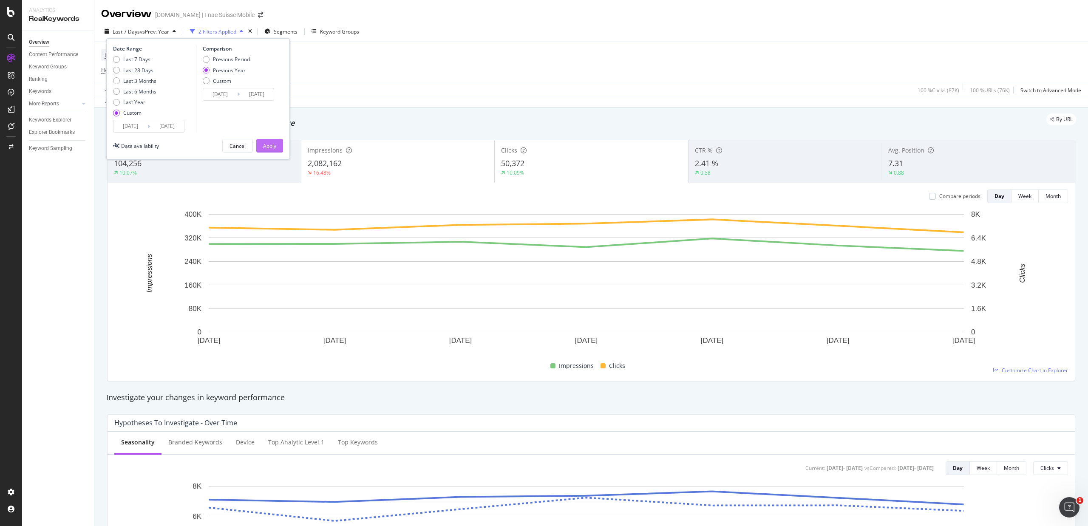
click at [267, 144] on div "Apply" at bounding box center [269, 145] width 13 height 7
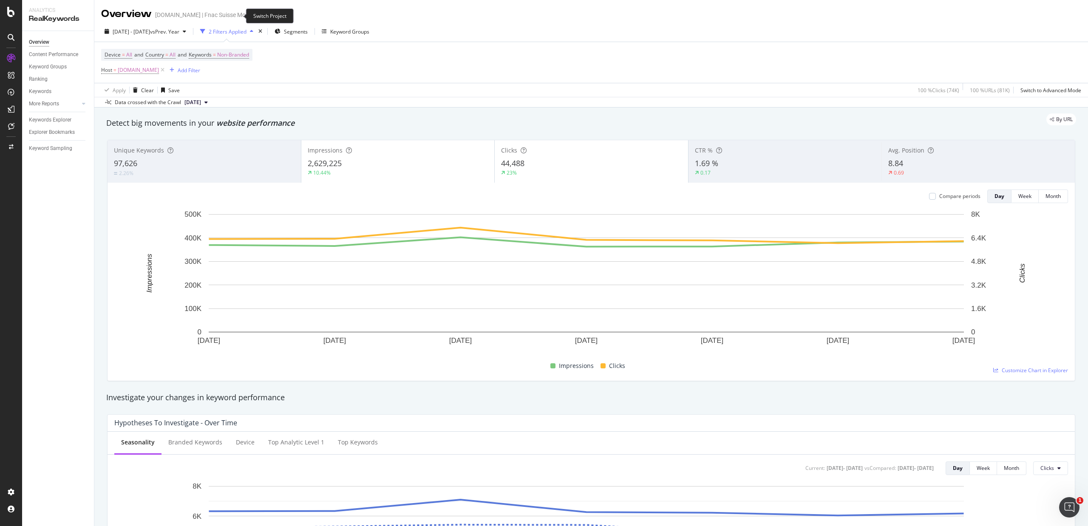
click at [258, 13] on icon "arrow-right-arrow-left" at bounding box center [260, 15] width 5 height 6
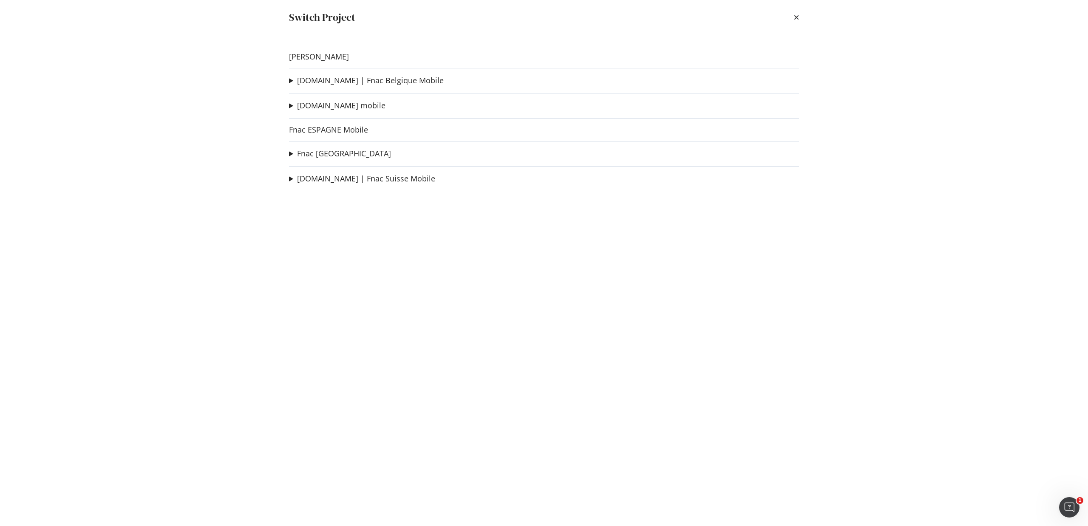
click at [312, 74] on div "Vanden Borre [DOMAIN_NAME] | Fnac Belgique Mobile Check URL IA [DOMAIN_NAME] Ad…" at bounding box center [544, 280] width 544 height 491
click at [312, 79] on link "[DOMAIN_NAME] | Fnac Belgique Mobile" at bounding box center [370, 80] width 147 height 9
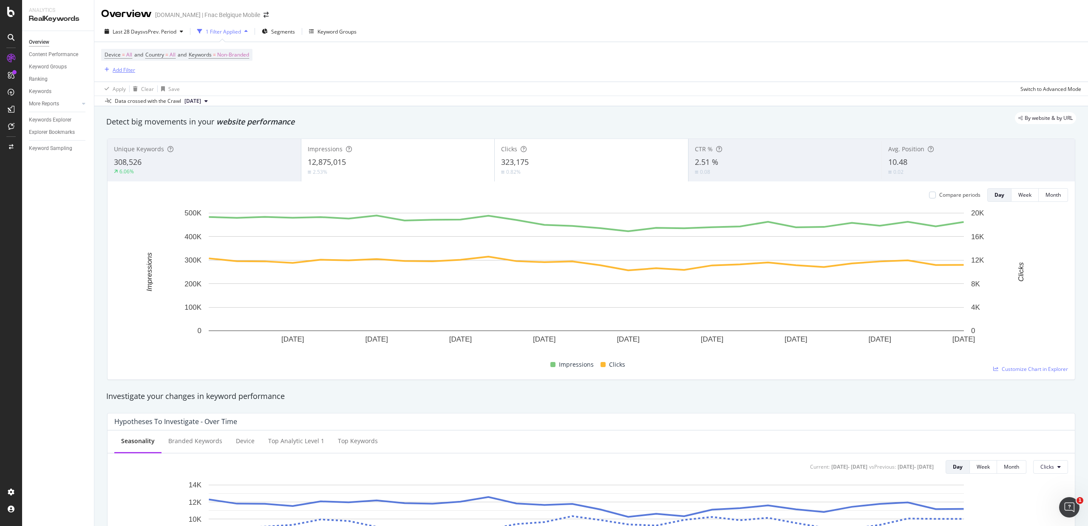
click at [116, 71] on div "Add Filter" at bounding box center [124, 69] width 23 height 7
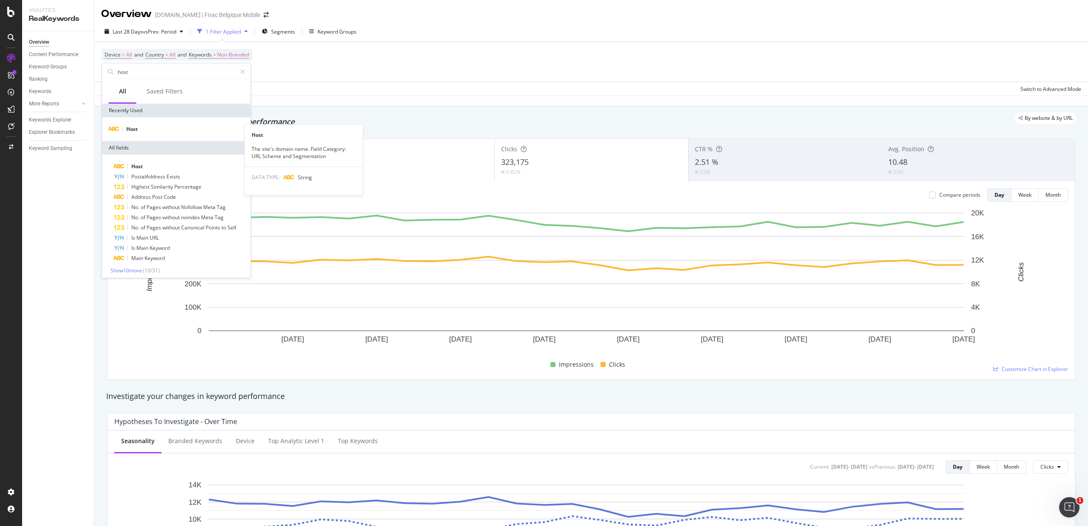
type input "host"
click at [130, 137] on div "Host" at bounding box center [176, 129] width 149 height 24
click at [134, 128] on span "Host" at bounding box center [131, 128] width 11 height 7
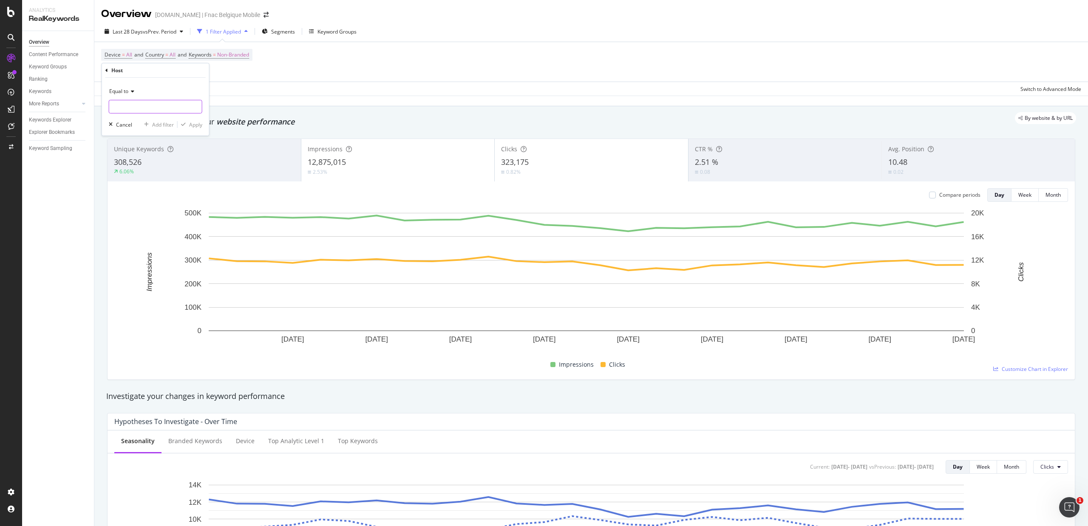
click at [135, 111] on input "text" at bounding box center [155, 107] width 93 height 14
click at [131, 125] on span "[DOMAIN_NAME]" at bounding box center [141, 126] width 60 height 7
type input "[DOMAIN_NAME]"
click at [195, 125] on div "Apply" at bounding box center [195, 124] width 13 height 7
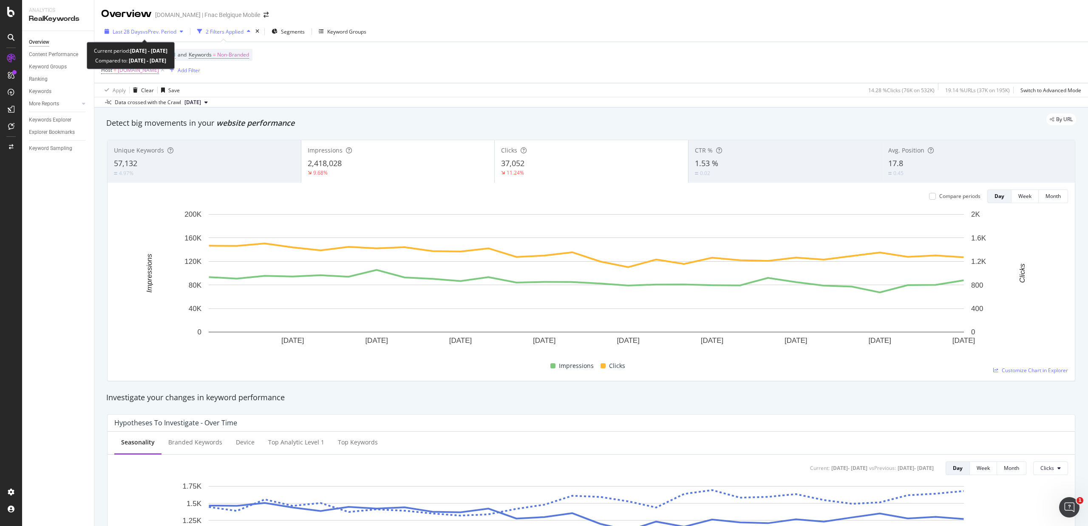
click at [153, 30] on span "vs Prev. Period" at bounding box center [160, 31] width 34 height 7
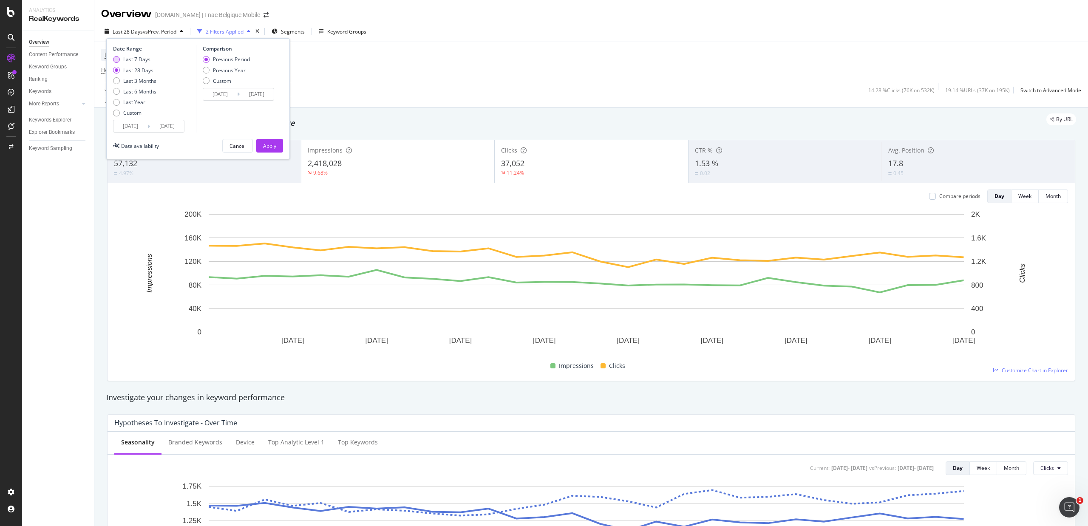
click at [141, 56] on div "Last 7 Days" at bounding box center [136, 59] width 27 height 7
type input "[DATE]"
click at [218, 64] on div "Previous Period Previous Year Custom" at bounding box center [226, 72] width 47 height 32
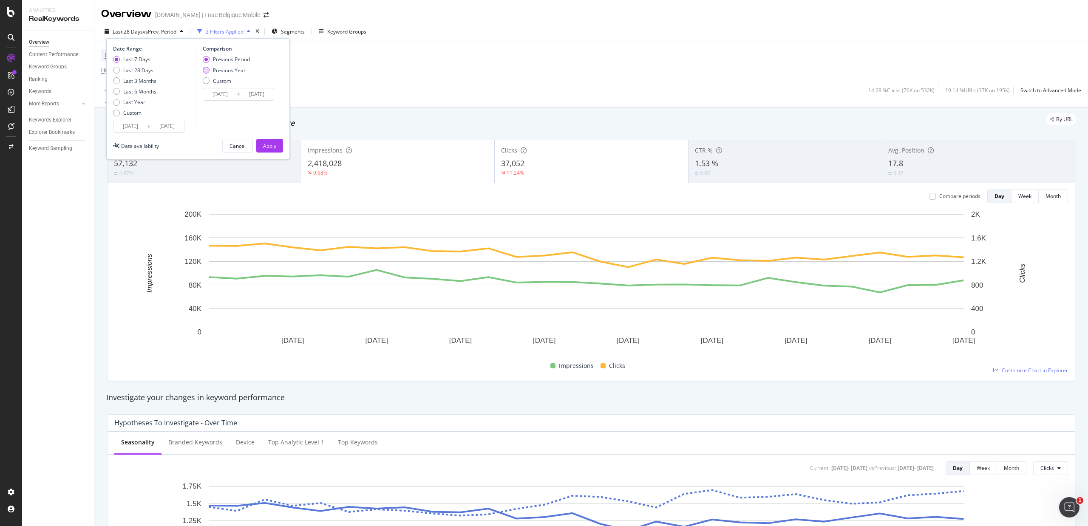
click at [218, 67] on div "Previous Year" at bounding box center [229, 70] width 33 height 7
type input "[DATE]"
click at [280, 143] on button "Apply" at bounding box center [269, 146] width 27 height 14
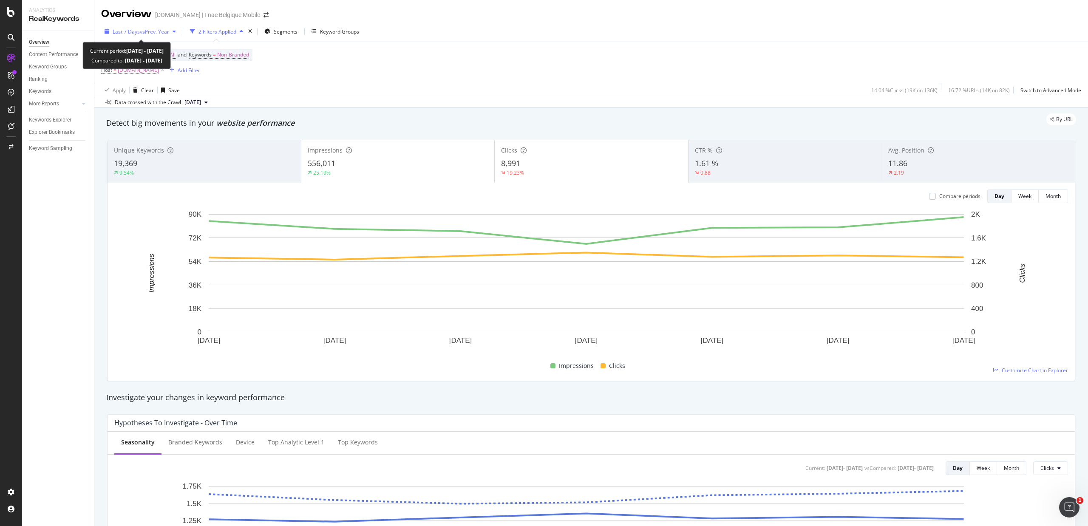
click at [159, 28] on span "vs Prev. Year" at bounding box center [154, 31] width 29 height 7
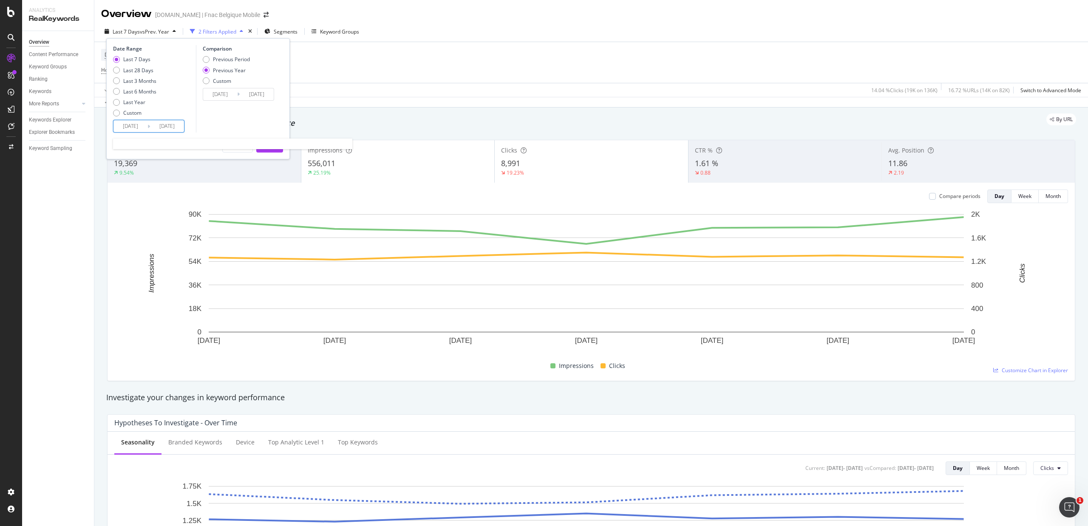
click at [130, 129] on input "[DATE]" at bounding box center [130, 126] width 34 height 12
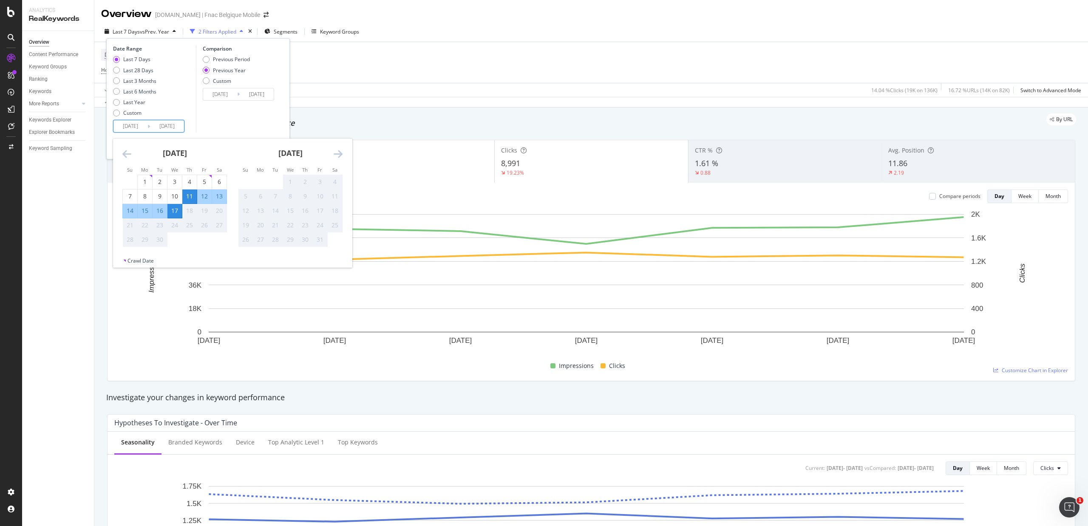
click at [125, 156] on icon "Move backward to switch to the previous month." at bounding box center [126, 154] width 9 height 10
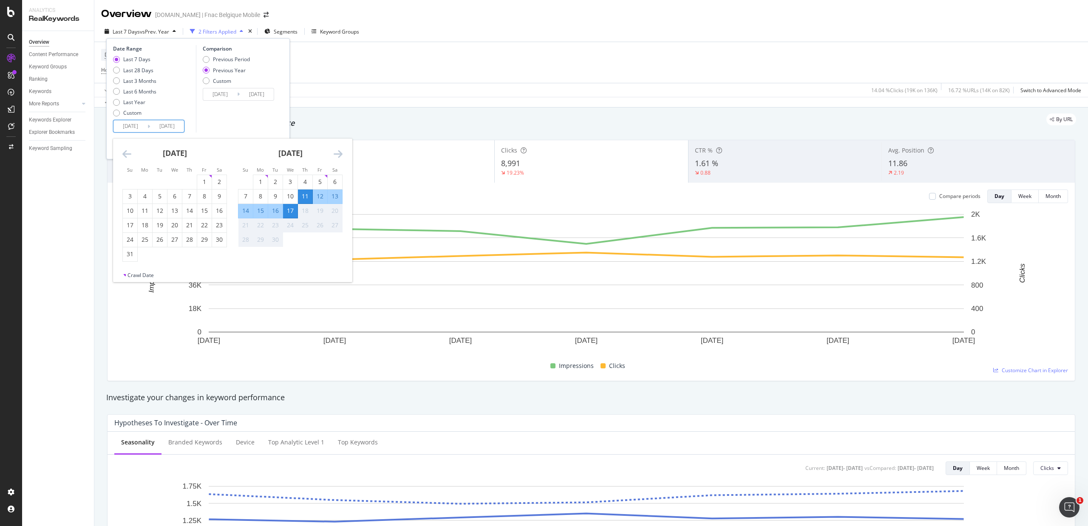
click at [125, 156] on icon "Move backward to switch to the previous month." at bounding box center [126, 154] width 9 height 10
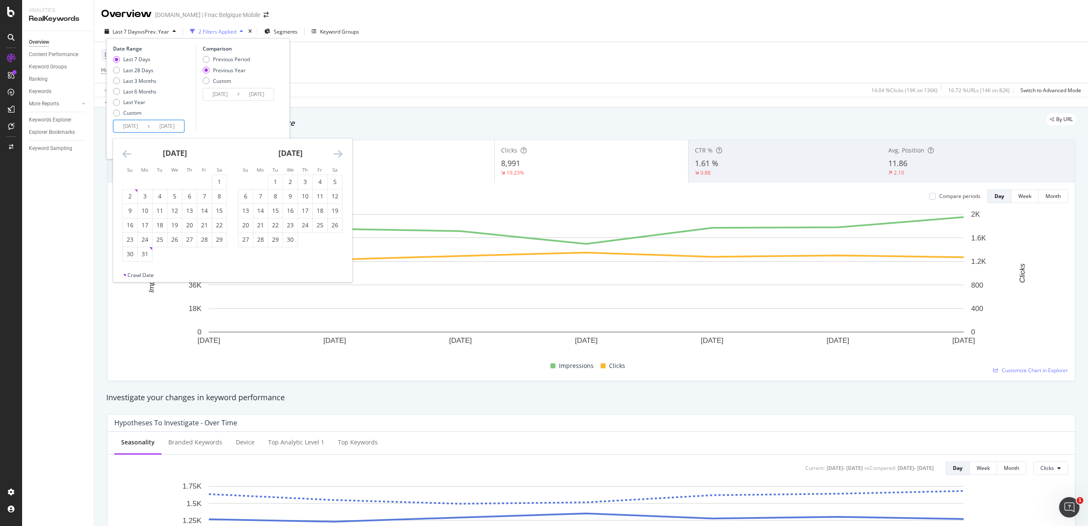
click at [125, 156] on icon "Move backward to switch to the previous month." at bounding box center [126, 154] width 9 height 10
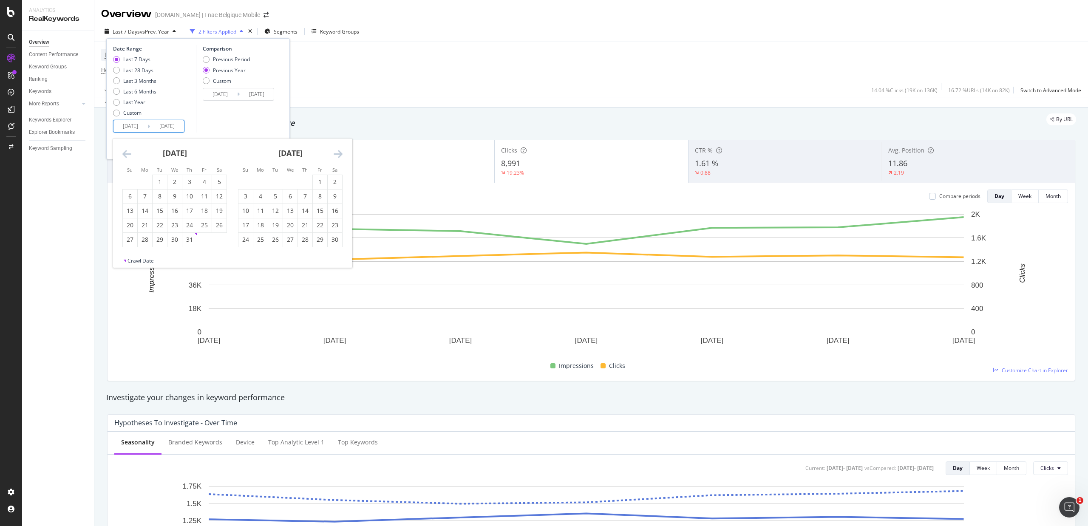
click at [125, 156] on icon "Move backward to switch to the previous month." at bounding box center [126, 154] width 9 height 10
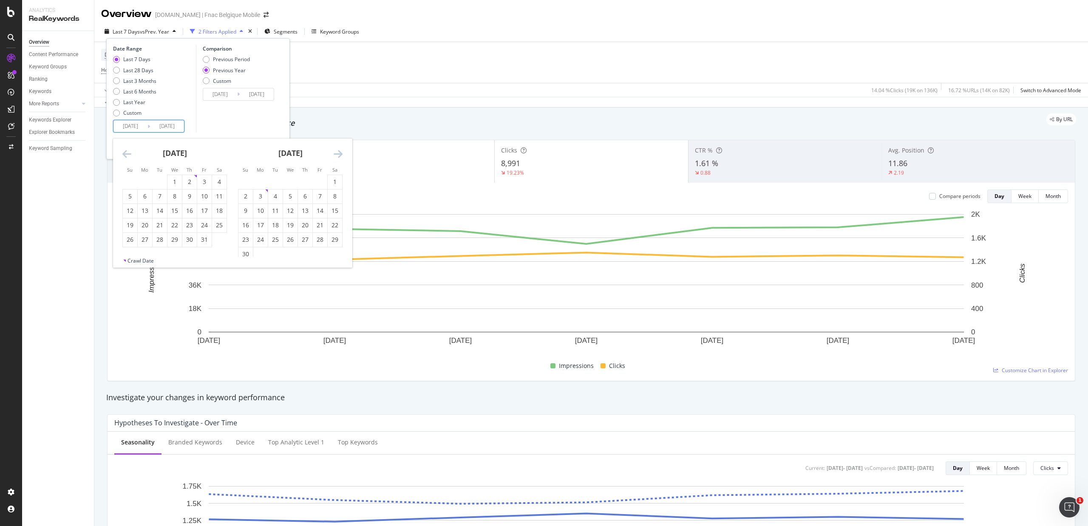
click at [125, 156] on icon "Move backward to switch to the previous month." at bounding box center [126, 154] width 9 height 10
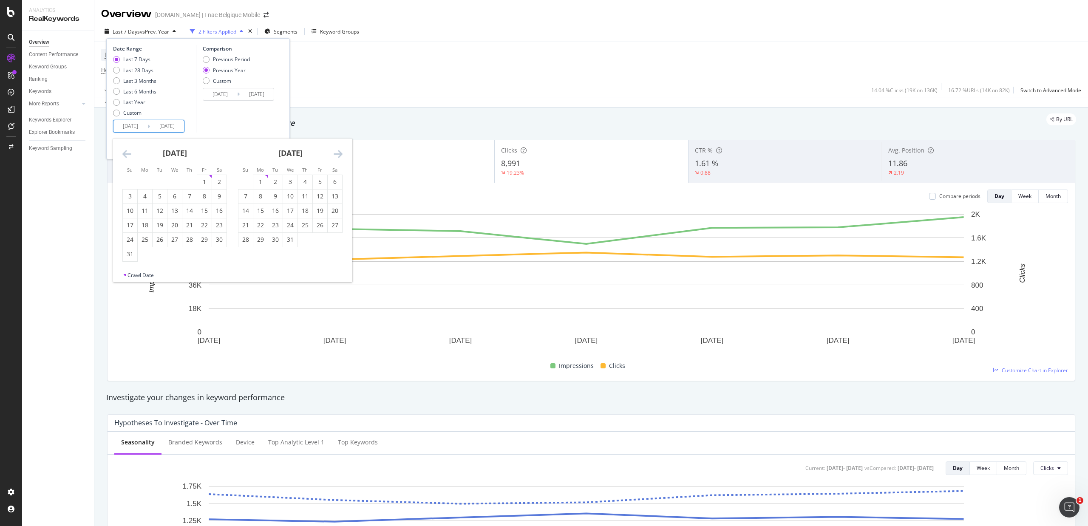
click at [125, 156] on icon "Move backward to switch to the previous month." at bounding box center [126, 154] width 9 height 10
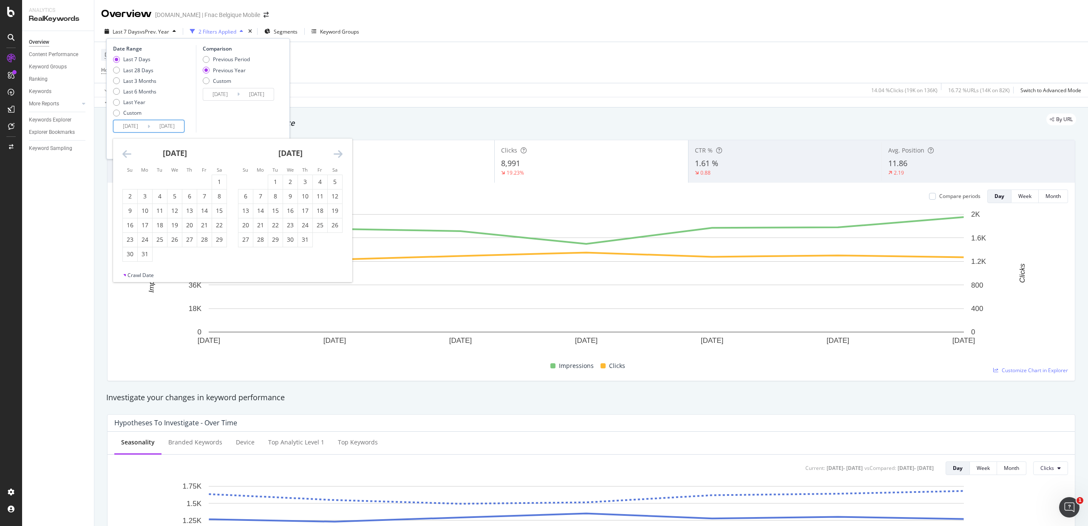
click at [125, 156] on icon "Move backward to switch to the previous month." at bounding box center [126, 154] width 9 height 10
click at [332, 153] on div "[DATE]" at bounding box center [290, 157] width 105 height 36
click at [336, 154] on icon "Move forward to switch to the next month." at bounding box center [338, 154] width 9 height 10
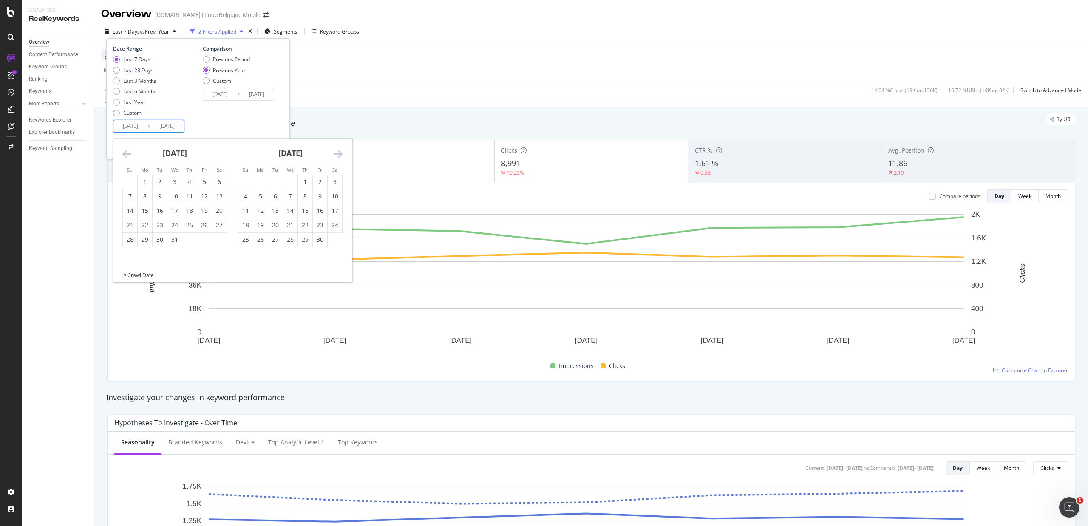
click at [336, 154] on icon "Move forward to switch to the next month." at bounding box center [338, 154] width 9 height 10
click at [115, 155] on div "[DATE] 1 2 3 4 5 6 7 8 9 10 11 12 13 14 15 16 17 18 19 20 21 22 23 24 25 26 27 …" at bounding box center [232, 198] width 239 height 119
click at [123, 152] on icon "Move backward to switch to the previous month." at bounding box center [126, 154] width 9 height 10
click at [339, 155] on icon "Move forward to switch to the next month." at bounding box center [338, 154] width 9 height 10
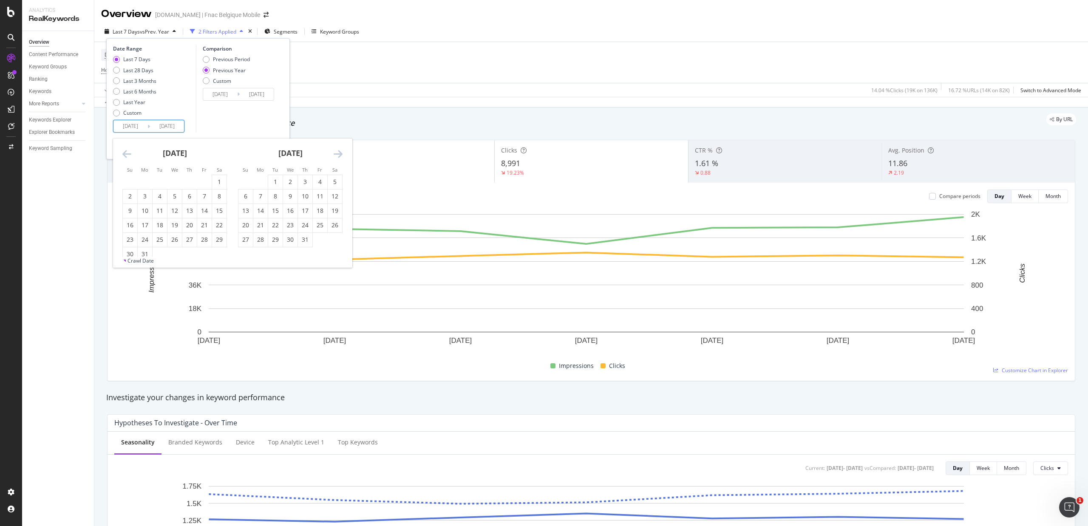
click at [336, 155] on icon "Move forward to switch to the next month." at bounding box center [338, 154] width 9 height 10
click at [258, 200] on div "4" at bounding box center [260, 196] width 14 height 9
type input "[DATE]"
click at [258, 209] on div "11" at bounding box center [260, 211] width 14 height 9
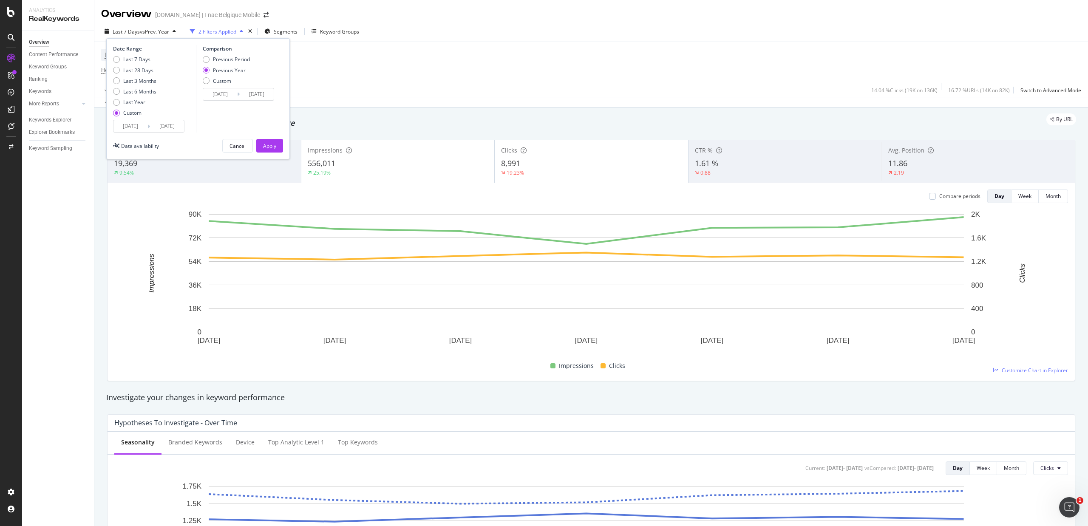
type input "[DATE]"
click at [246, 94] on input "[DATE]" at bounding box center [257, 94] width 34 height 12
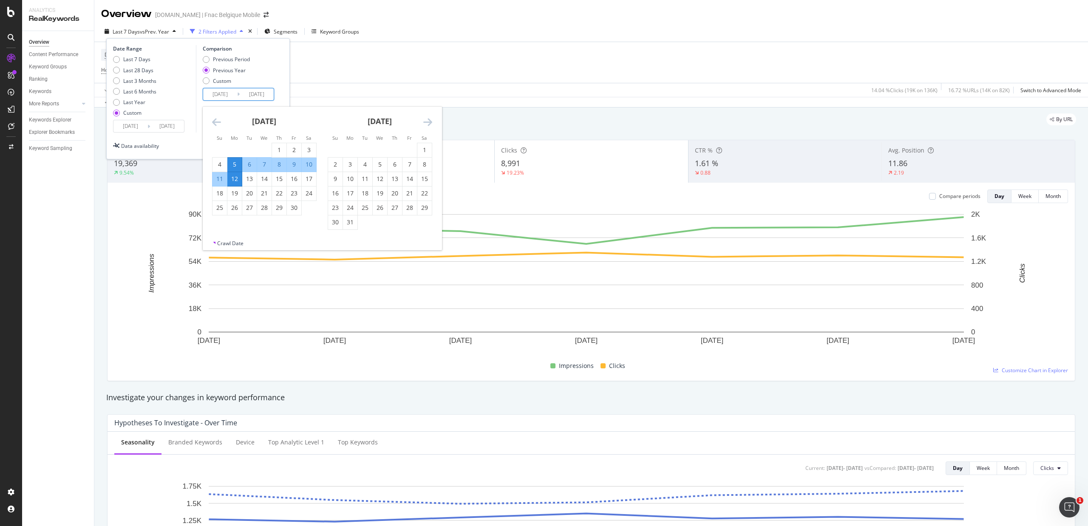
click at [158, 124] on input "[DATE]" at bounding box center [167, 126] width 34 height 12
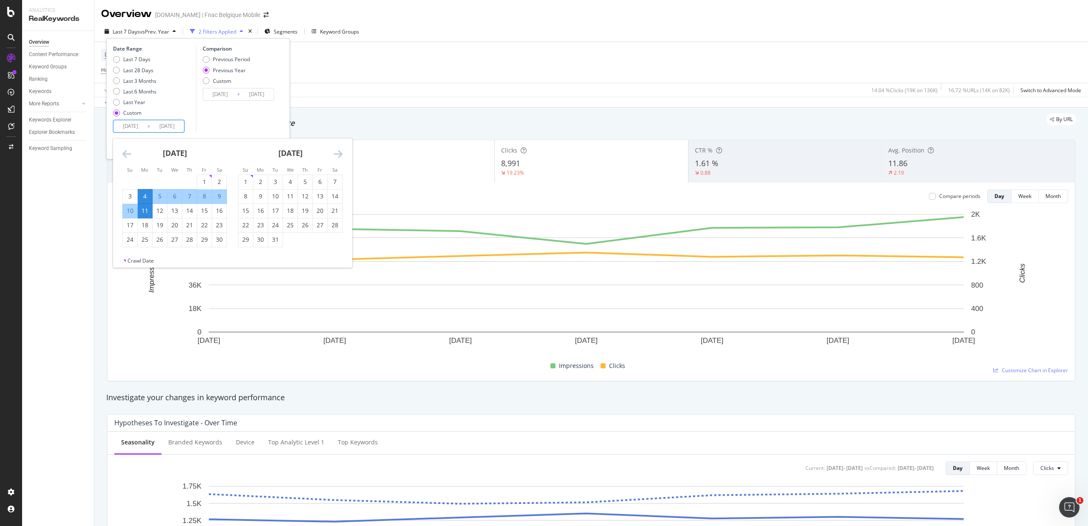
click at [145, 212] on div "11" at bounding box center [145, 211] width 14 height 9
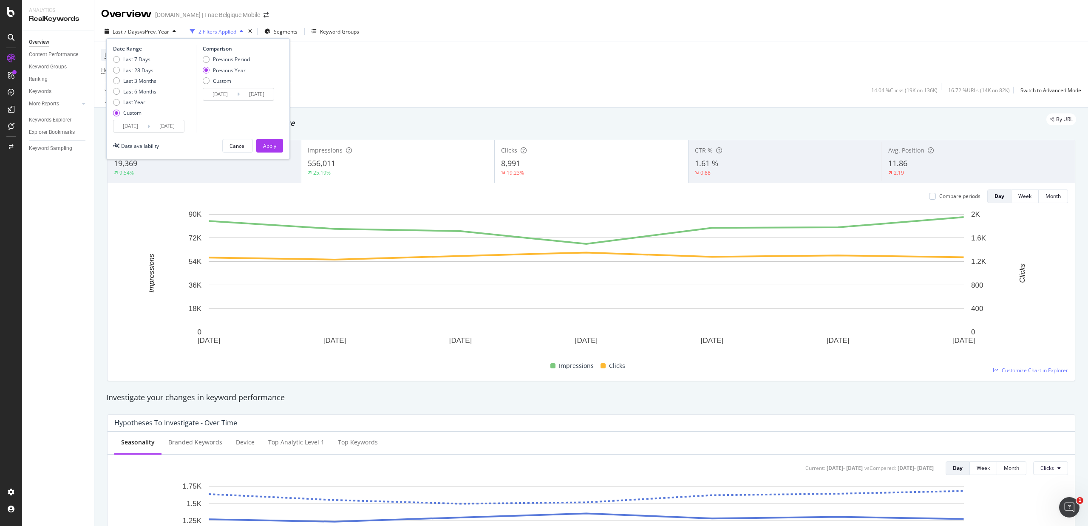
click at [149, 126] on icon at bounding box center [148, 126] width 3 height 8
click at [161, 126] on input "[DATE]" at bounding box center [167, 126] width 34 height 12
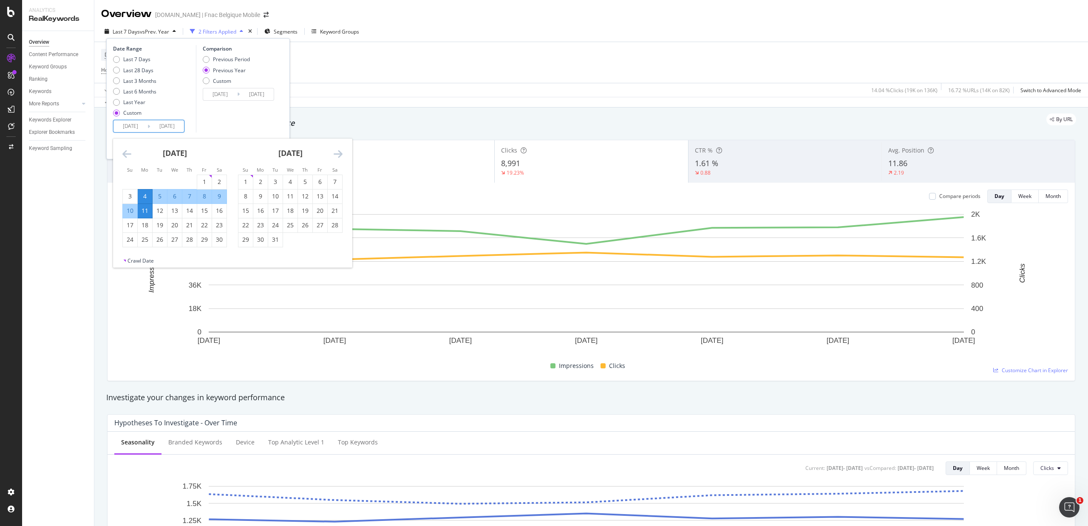
click at [147, 210] on div "11" at bounding box center [145, 211] width 14 height 9
click at [172, 126] on input "[DATE]" at bounding box center [167, 126] width 34 height 12
drag, startPoint x: 143, startPoint y: 211, endPoint x: 129, endPoint y: 227, distance: 21.1
click at [128, 230] on tbody "1 2 3 4 5 6 7 8 9 10 11 12 13 14 15 16 17 18 19 20 21 22 23 24 25 26 27 28 29 30" at bounding box center [175, 211] width 104 height 72
click at [129, 227] on div "17" at bounding box center [130, 225] width 14 height 9
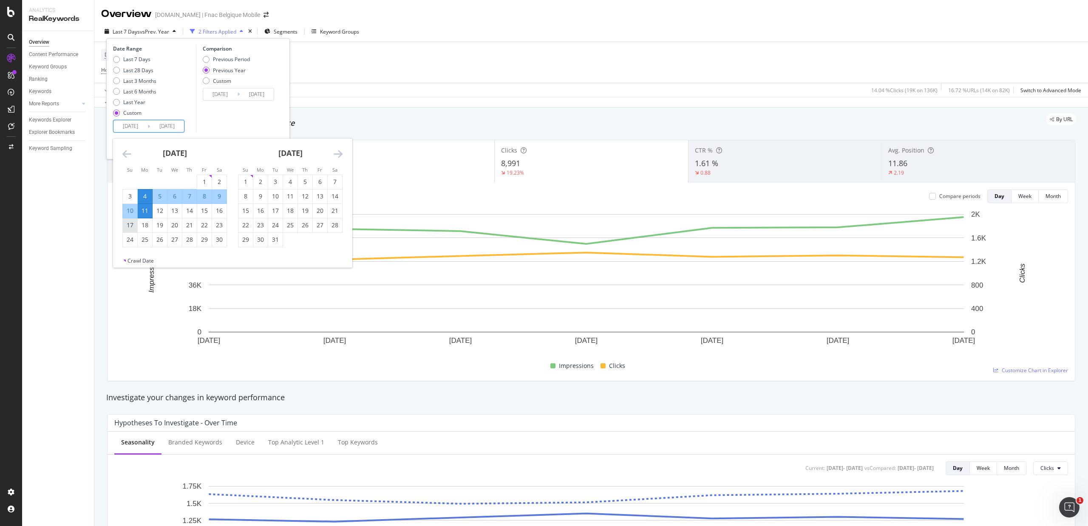
type input "[DATE]"
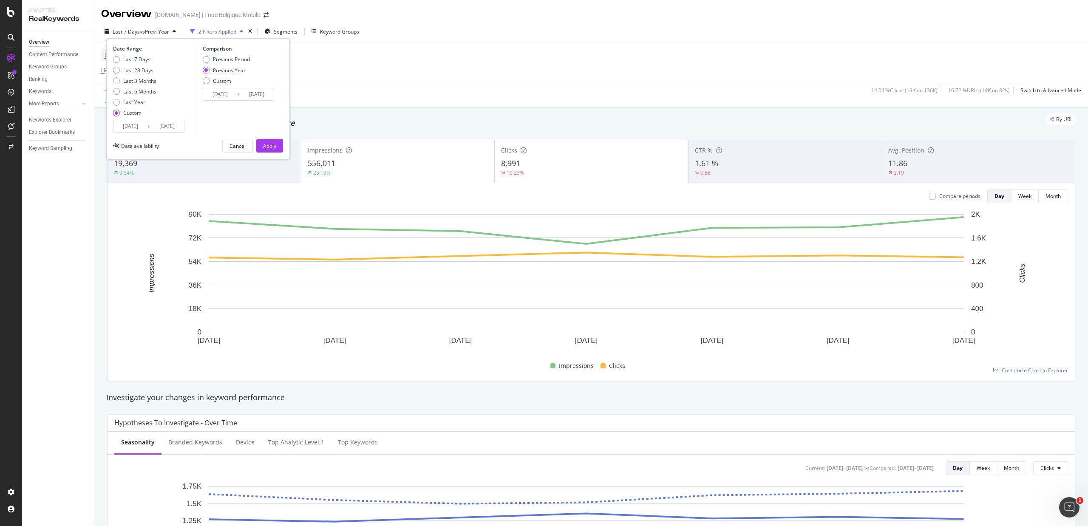
click at [134, 121] on input "[DATE]" at bounding box center [130, 126] width 34 height 12
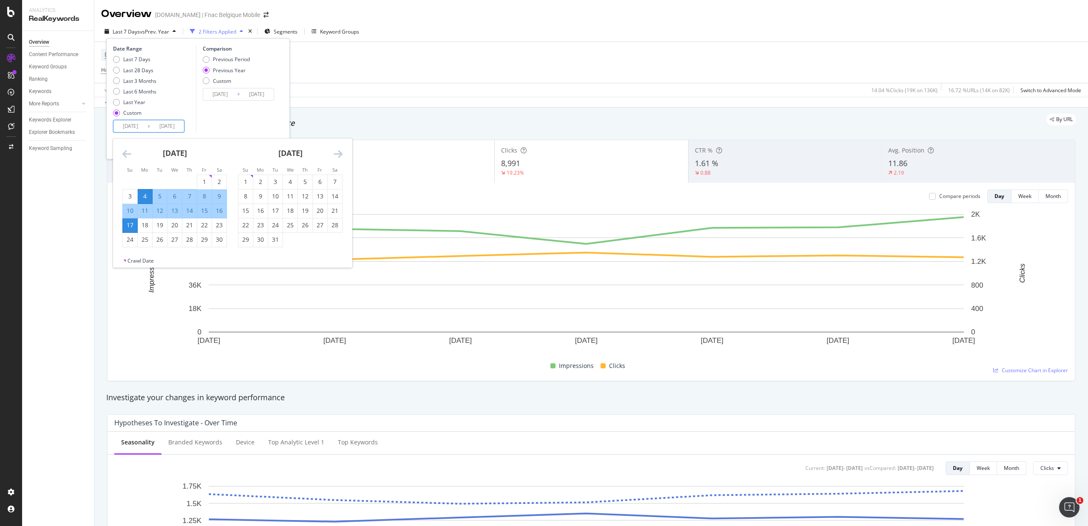
click at [145, 211] on div "11" at bounding box center [145, 211] width 14 height 9
type input "[DATE]"
click at [211, 114] on div "Comparison Previous Period Previous Year Custom [DATE] Navigate forward to inte…" at bounding box center [236, 89] width 81 height 88
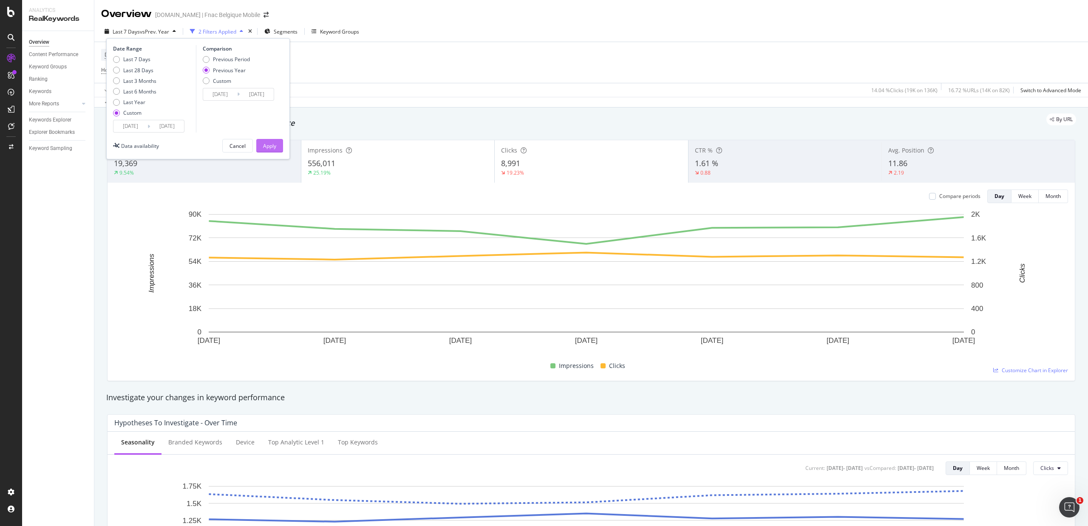
click at [270, 145] on div "Apply" at bounding box center [269, 145] width 13 height 7
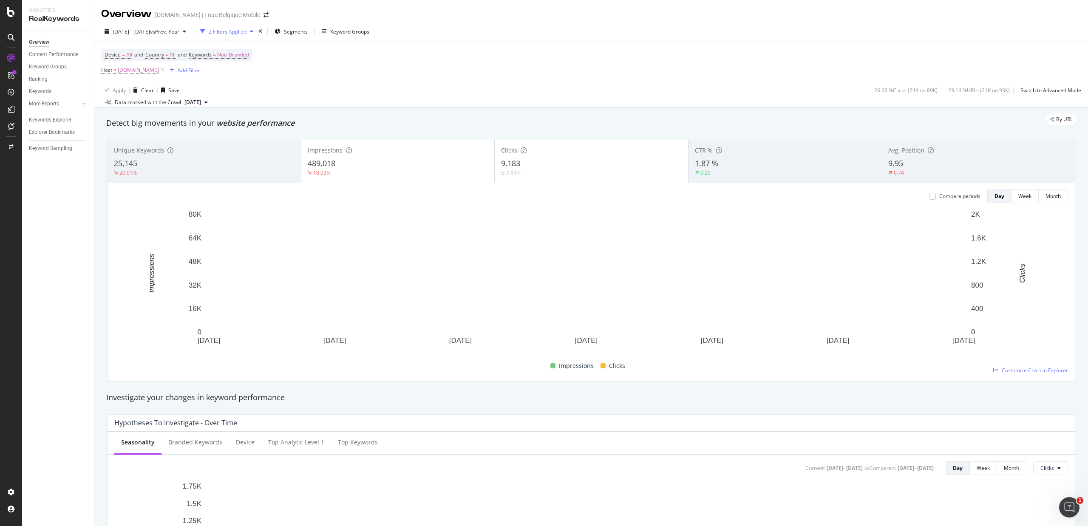
click at [507, 166] on span "9,183" at bounding box center [510, 163] width 19 height 10
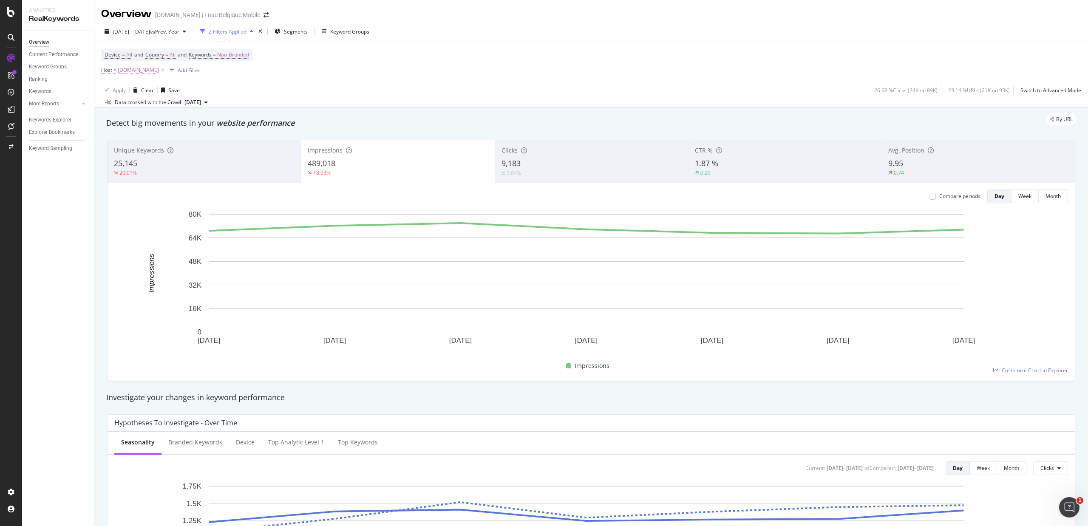
click at [109, 71] on span "Host" at bounding box center [106, 69] width 11 height 7
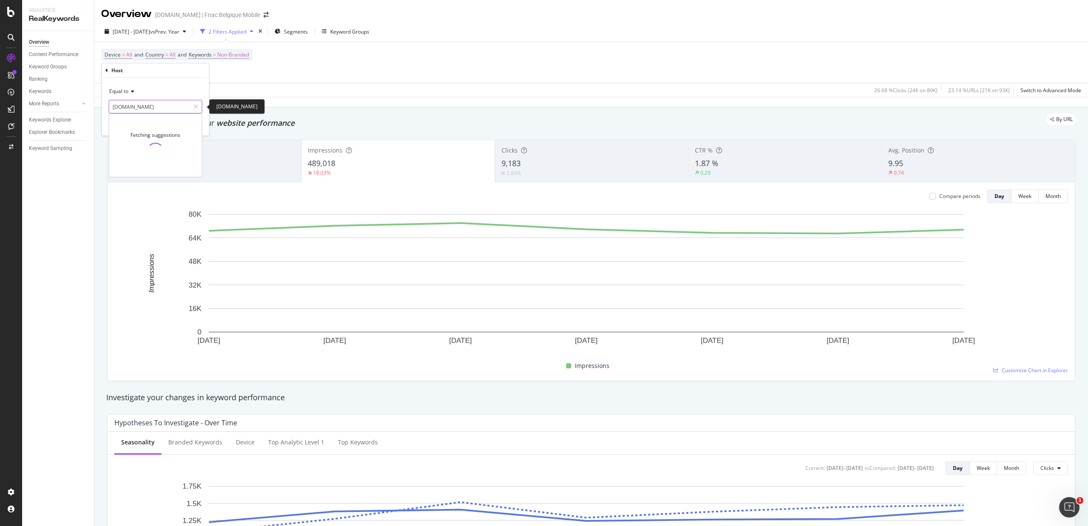
click at [118, 111] on input "[DOMAIN_NAME]" at bounding box center [149, 107] width 80 height 14
click at [123, 118] on span "[DOMAIN_NAME]" at bounding box center [141, 117] width 60 height 7
type input "[DOMAIN_NAME]"
click at [194, 126] on div "Apply" at bounding box center [195, 124] width 13 height 7
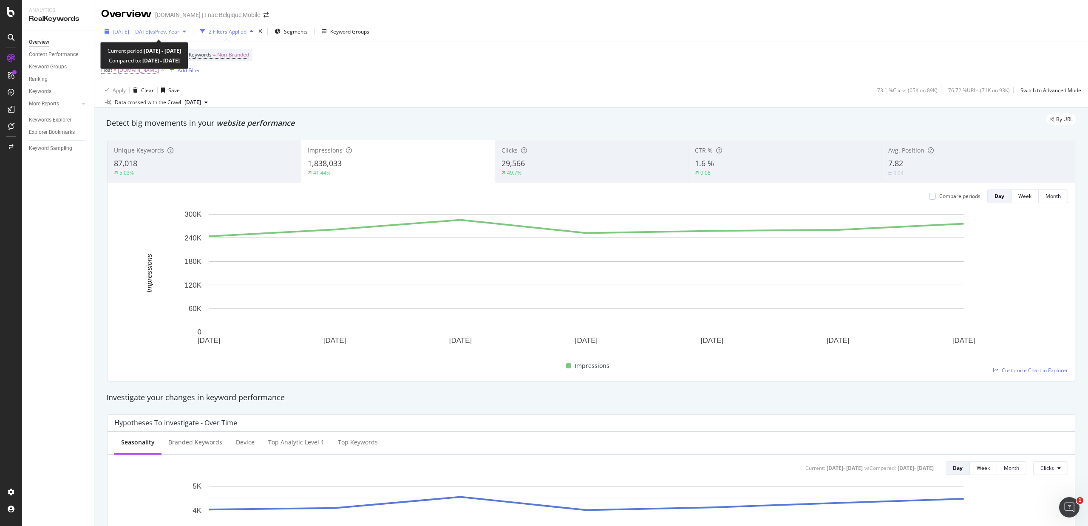
click at [143, 33] on span "[DATE] - [DATE]" at bounding box center [131, 31] width 37 height 7
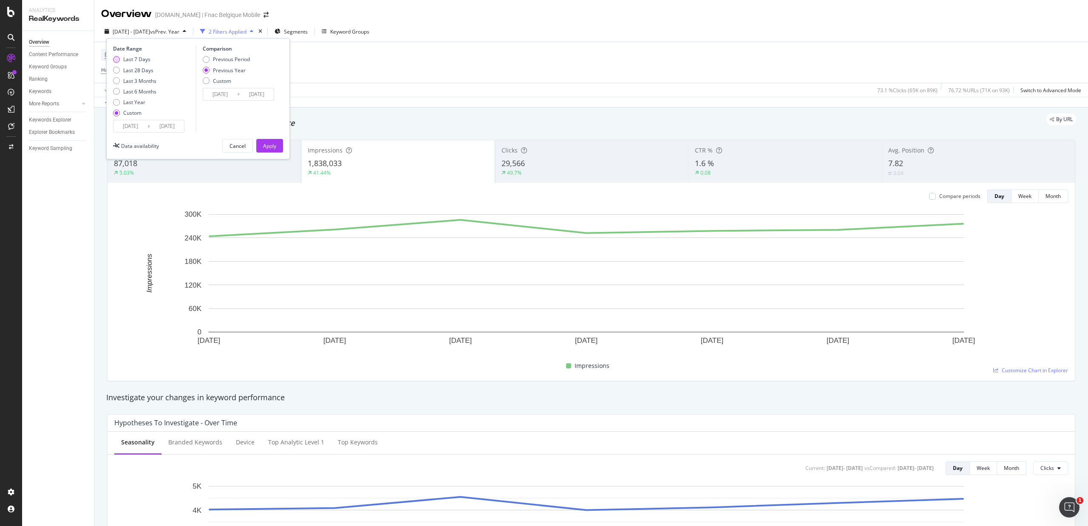
click at [118, 60] on div "Last 7 Days" at bounding box center [116, 59] width 7 height 7
type input "[DATE]"
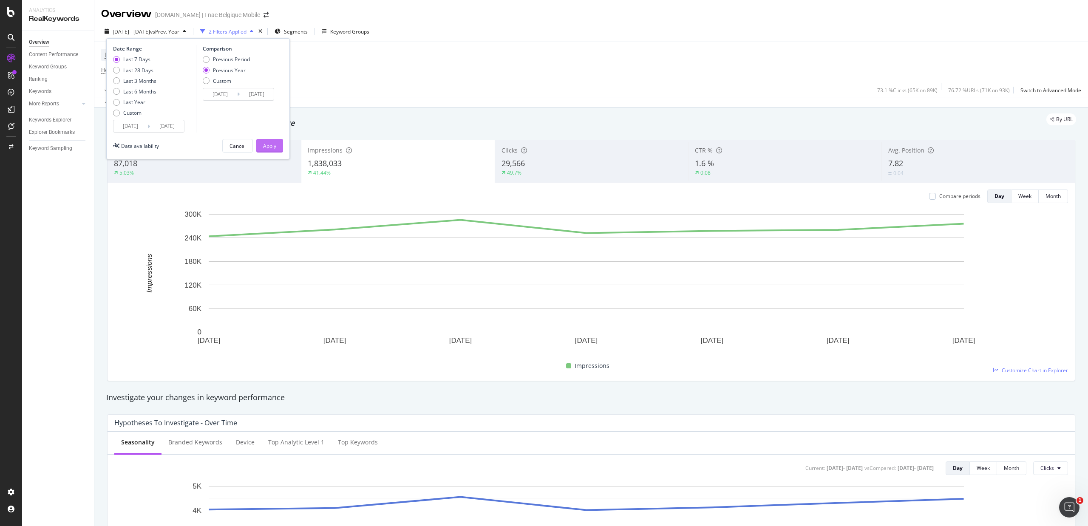
click at [269, 145] on div "Apply" at bounding box center [269, 145] width 13 height 7
